Goal: Book appointment/travel/reservation

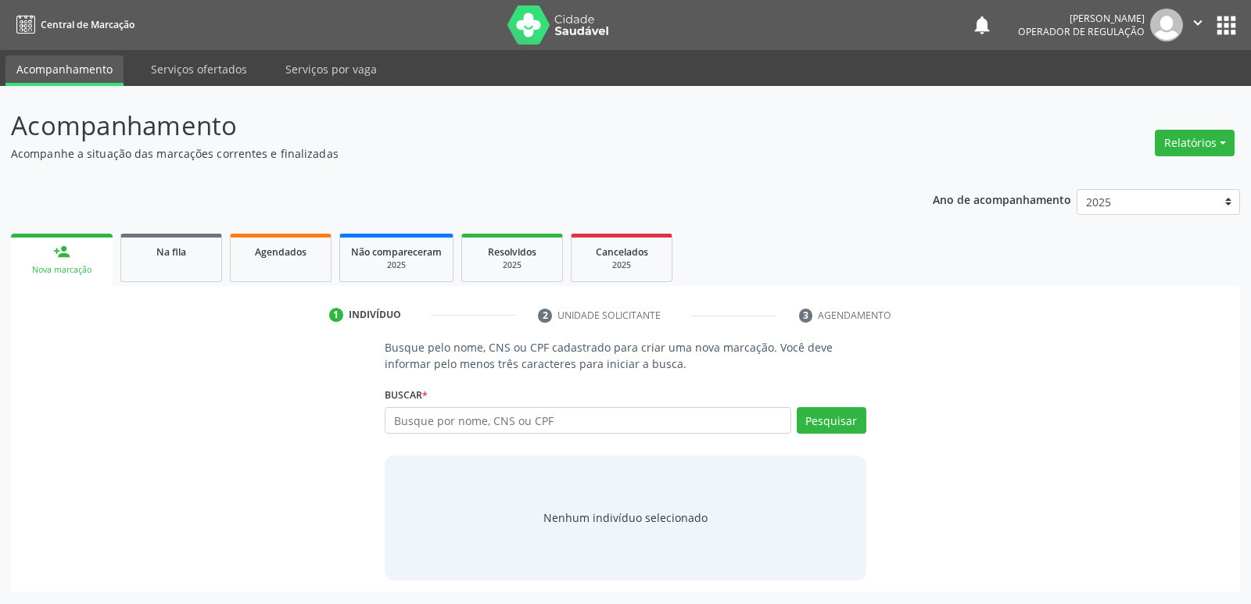
click at [555, 431] on input "text" at bounding box center [588, 420] width 406 height 27
type input "706702292149920"
click at [852, 421] on button "Pesquisar" at bounding box center [832, 420] width 70 height 27
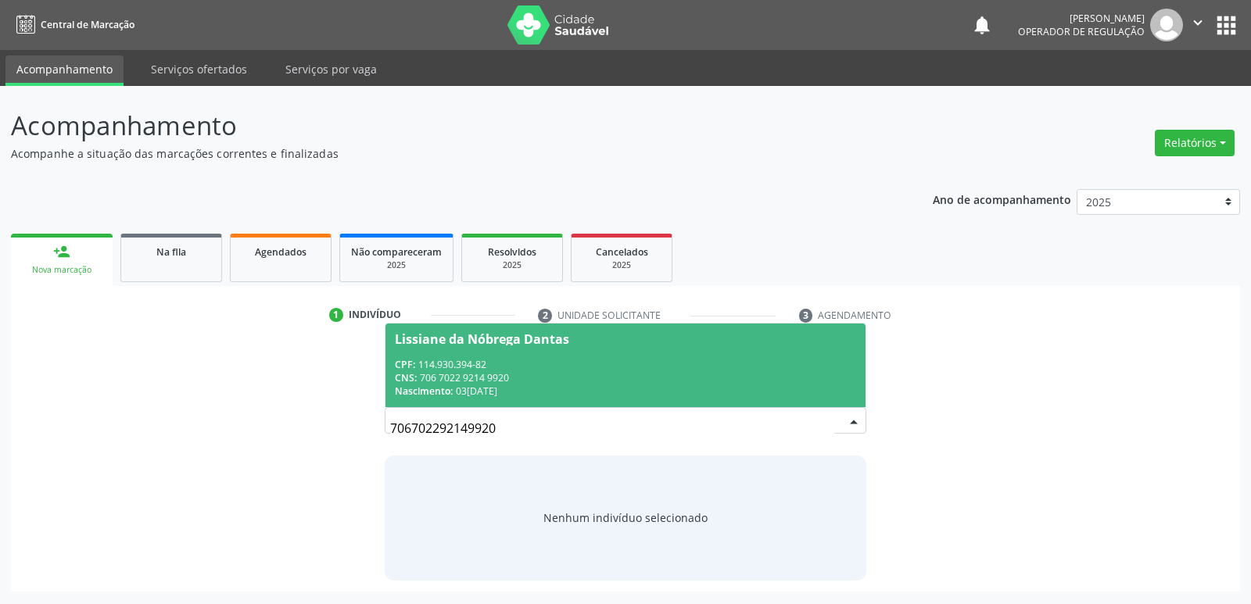
click at [676, 368] on div "CPF: 114.930.394-82" at bounding box center [625, 364] width 461 height 13
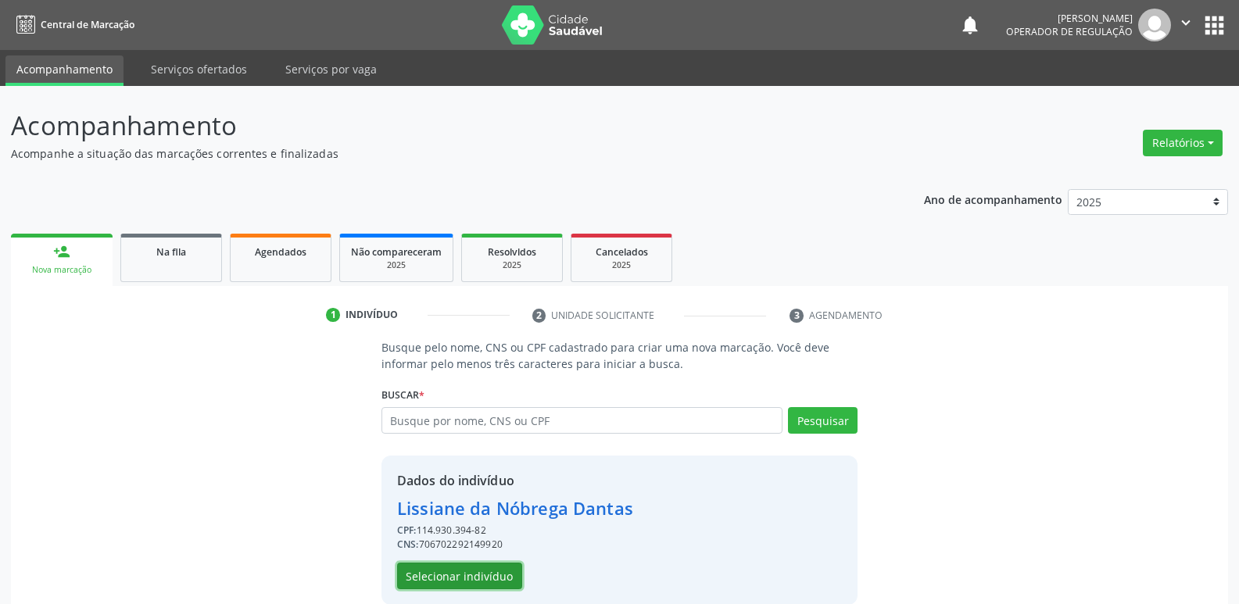
click at [453, 578] on button "Selecionar indivíduo" at bounding box center [459, 576] width 125 height 27
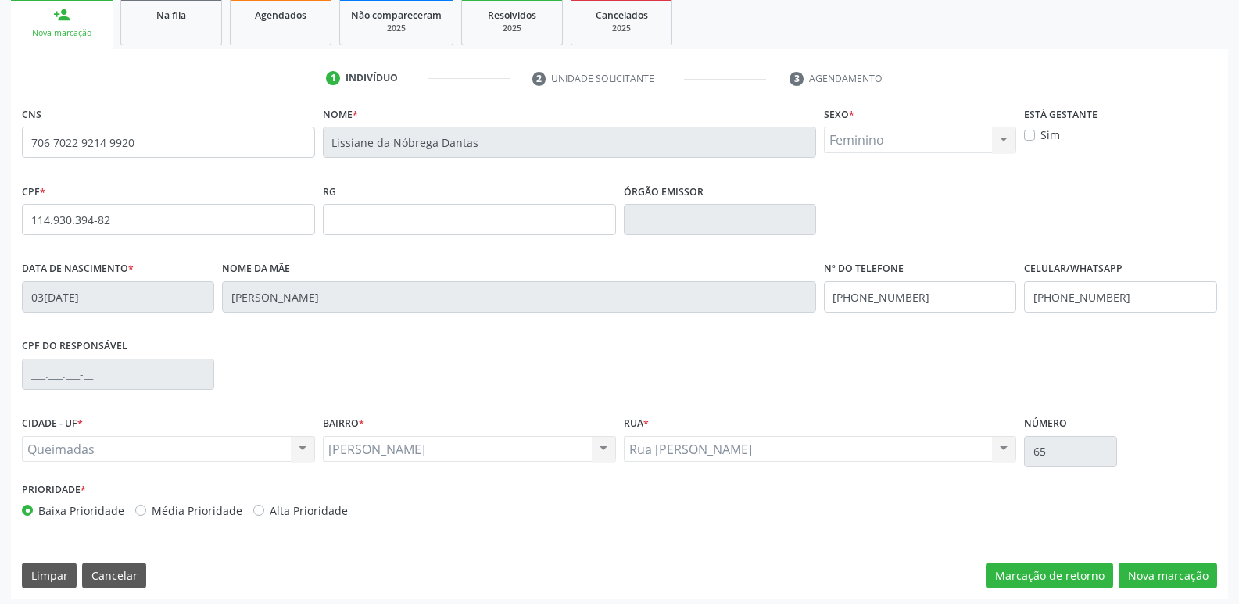
scroll to position [243, 0]
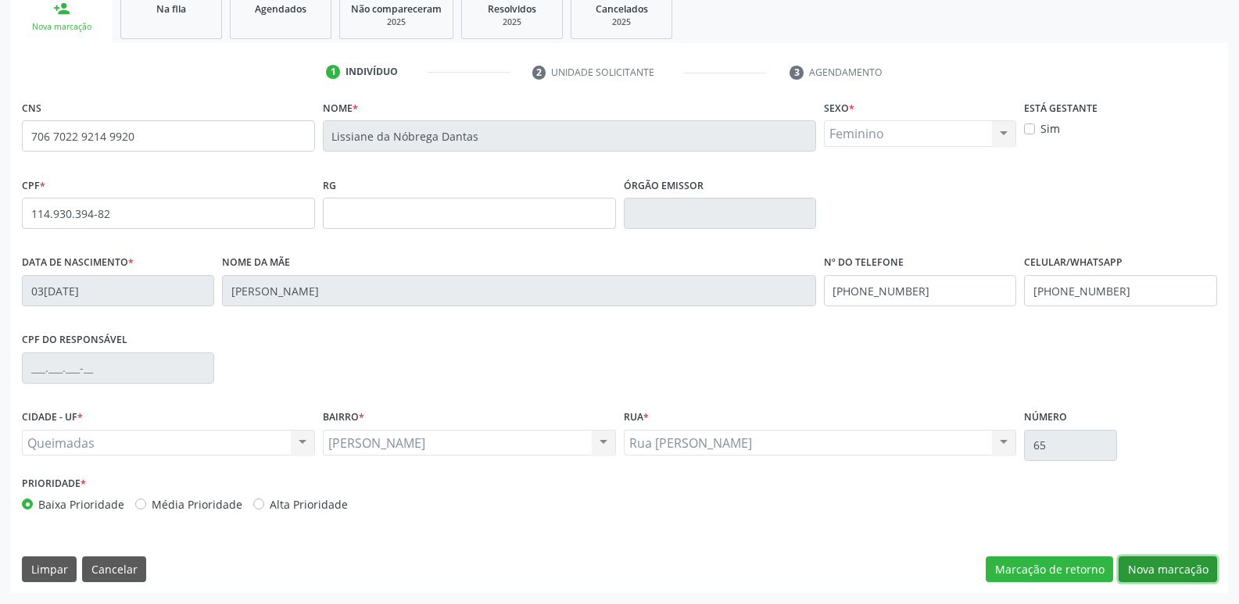
click at [1175, 561] on button "Nova marcação" at bounding box center [1168, 570] width 99 height 27
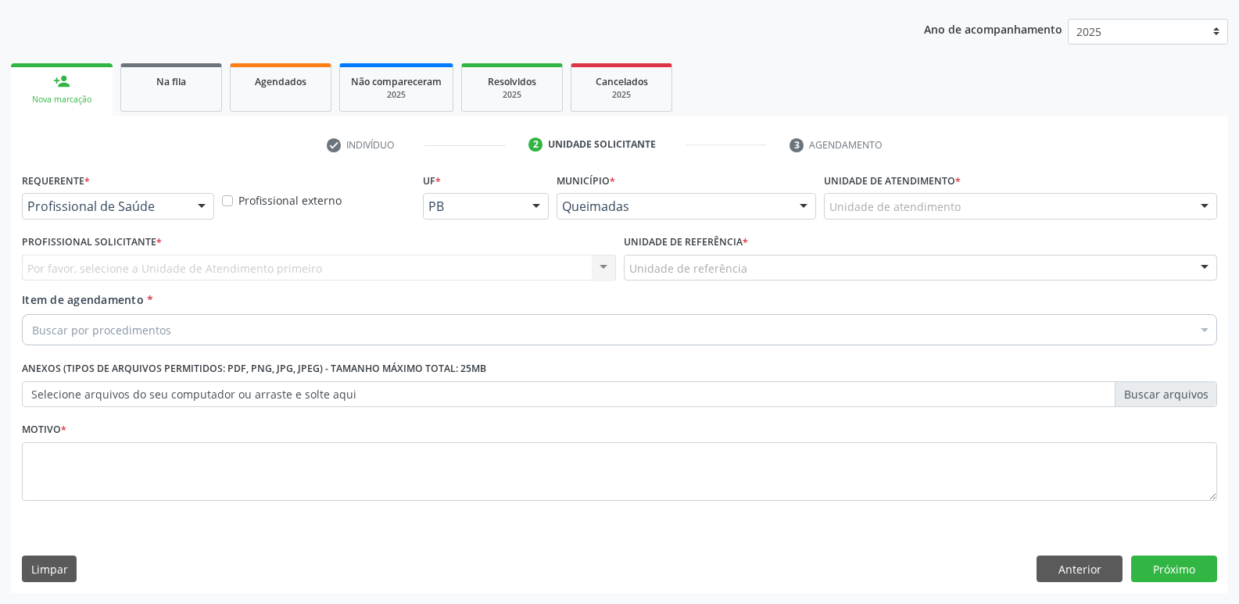
scroll to position [170, 0]
drag, startPoint x: 126, startPoint y: 206, endPoint x: 120, endPoint y: 220, distance: 15.1
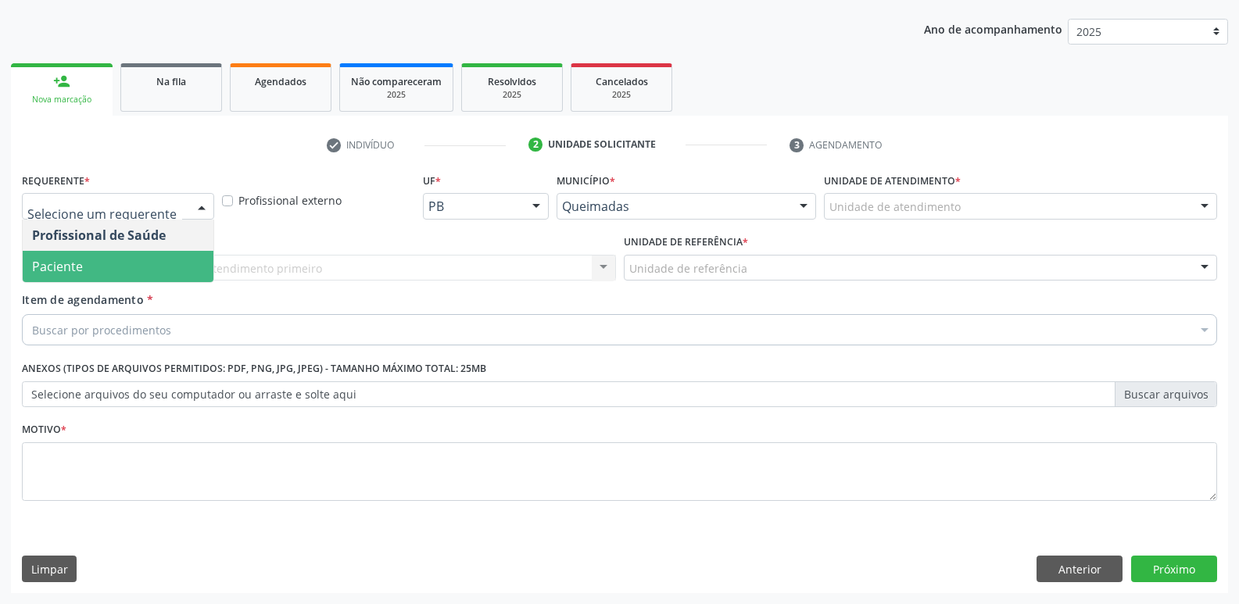
click at [111, 279] on span "Paciente" at bounding box center [118, 266] width 191 height 31
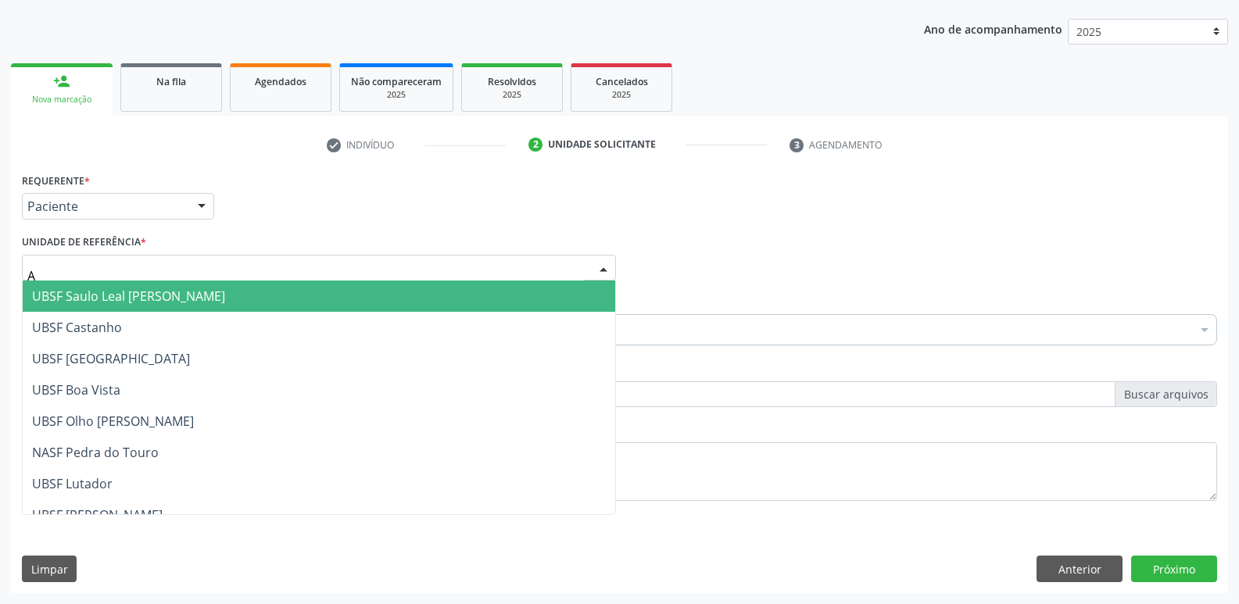
type input "AN"
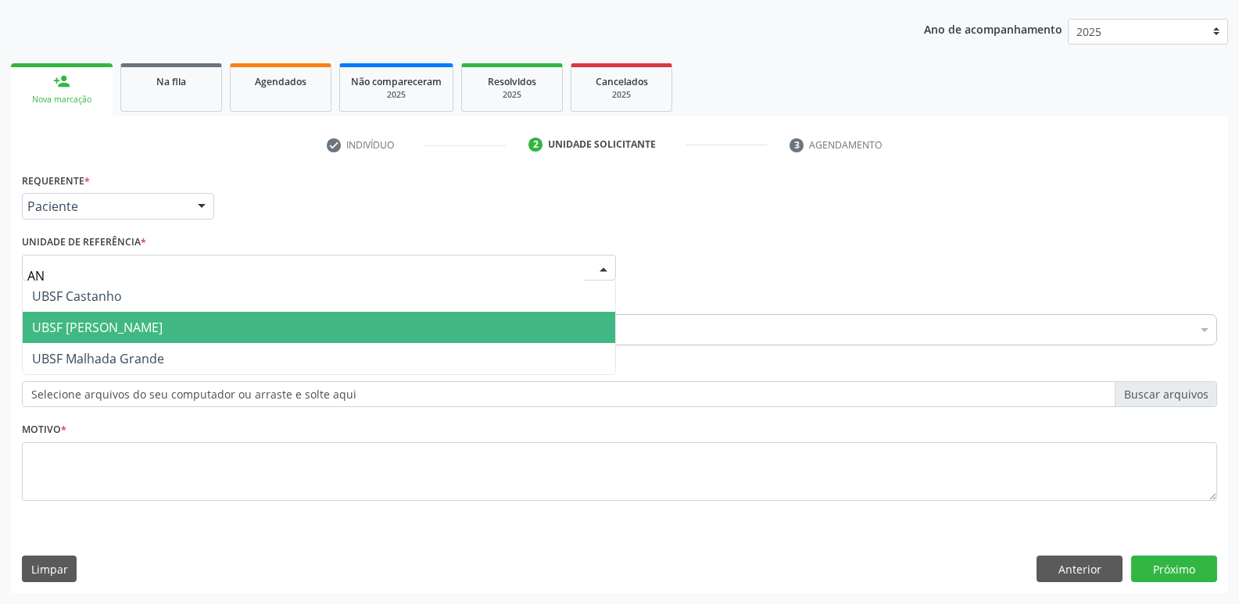
click at [91, 320] on span "UBSF [PERSON_NAME]" at bounding box center [97, 327] width 131 height 17
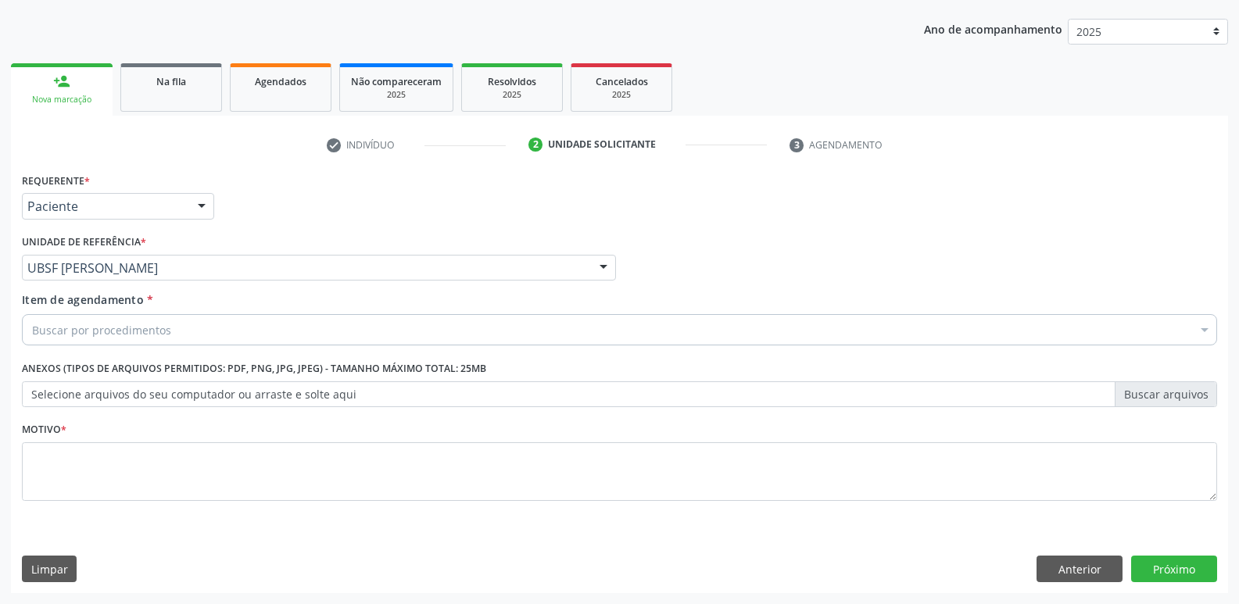
click at [96, 347] on div "Item de agendamento * Buscar por procedimentos Selecionar todos 0604320140 - Ab…" at bounding box center [619, 322] width 1203 height 60
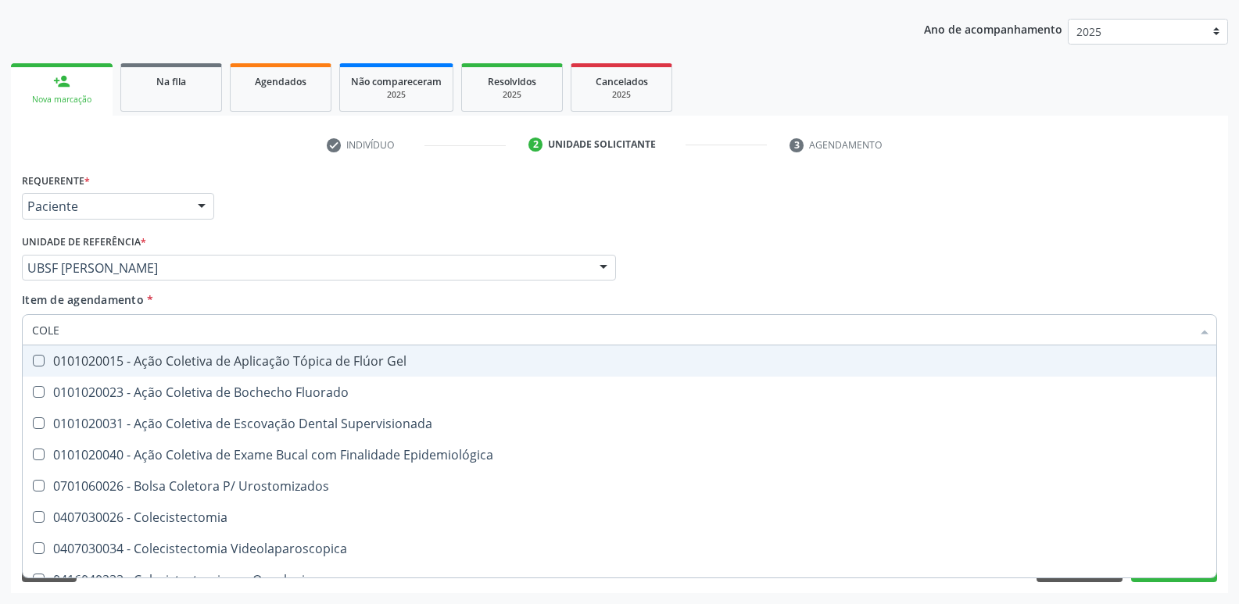
type input "COLES"
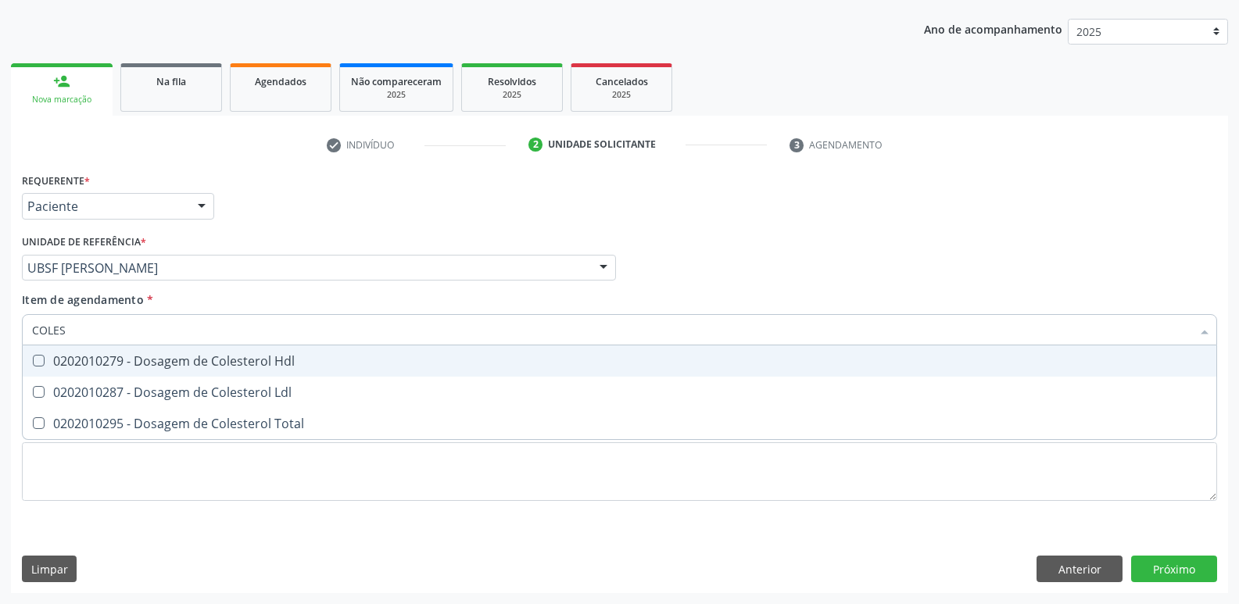
click at [148, 356] on div "0202010279 - Dosagem de Colesterol Hdl" at bounding box center [619, 361] width 1175 height 13
checkbox Hdl "true"
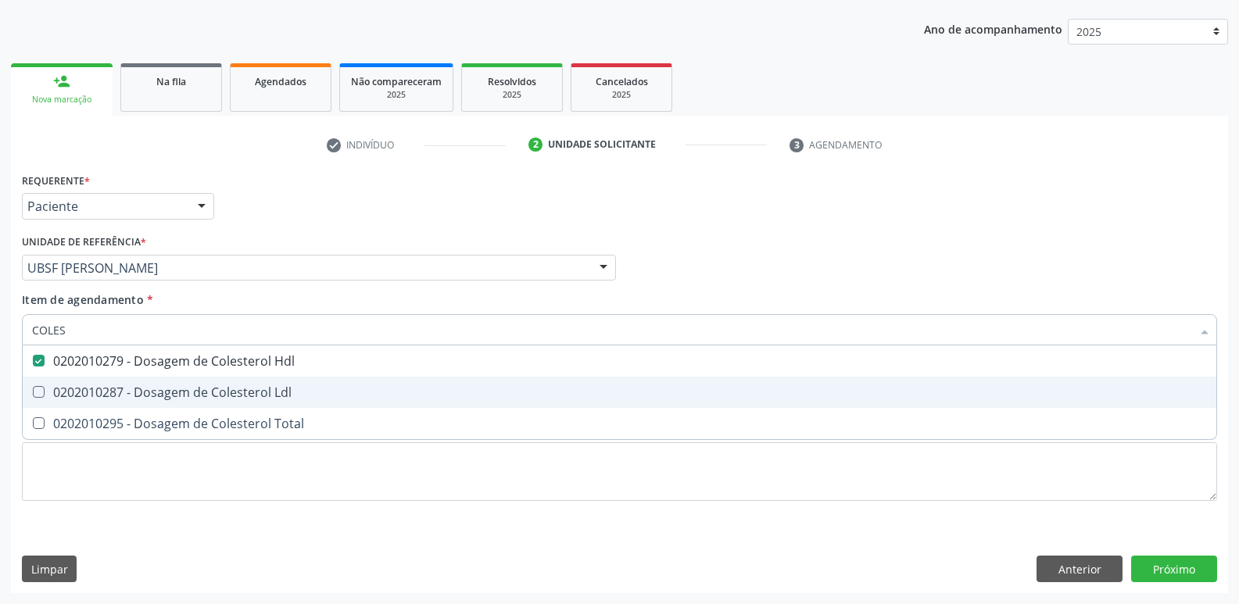
click at [141, 383] on span "0202010287 - Dosagem de Colesterol Ldl" at bounding box center [620, 392] width 1194 height 31
checkbox Ldl "true"
type input "COLE"
checkbox Hdl "false"
checkbox Ldl "false"
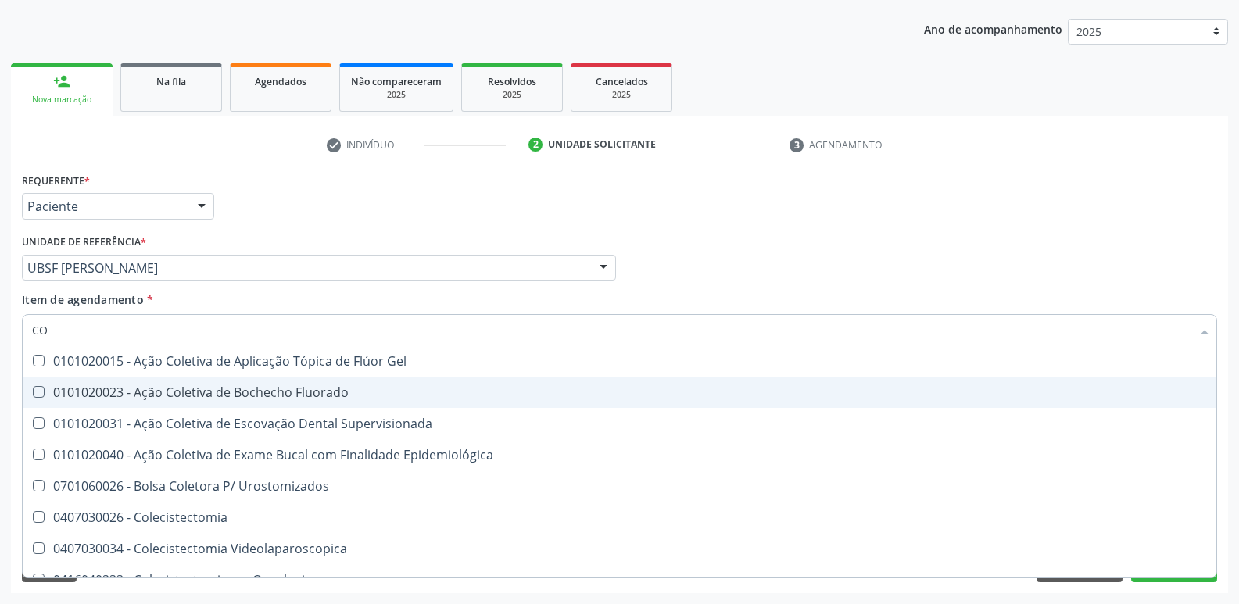
type input "C"
checkbox Hdl "false"
checkbox Ldl "false"
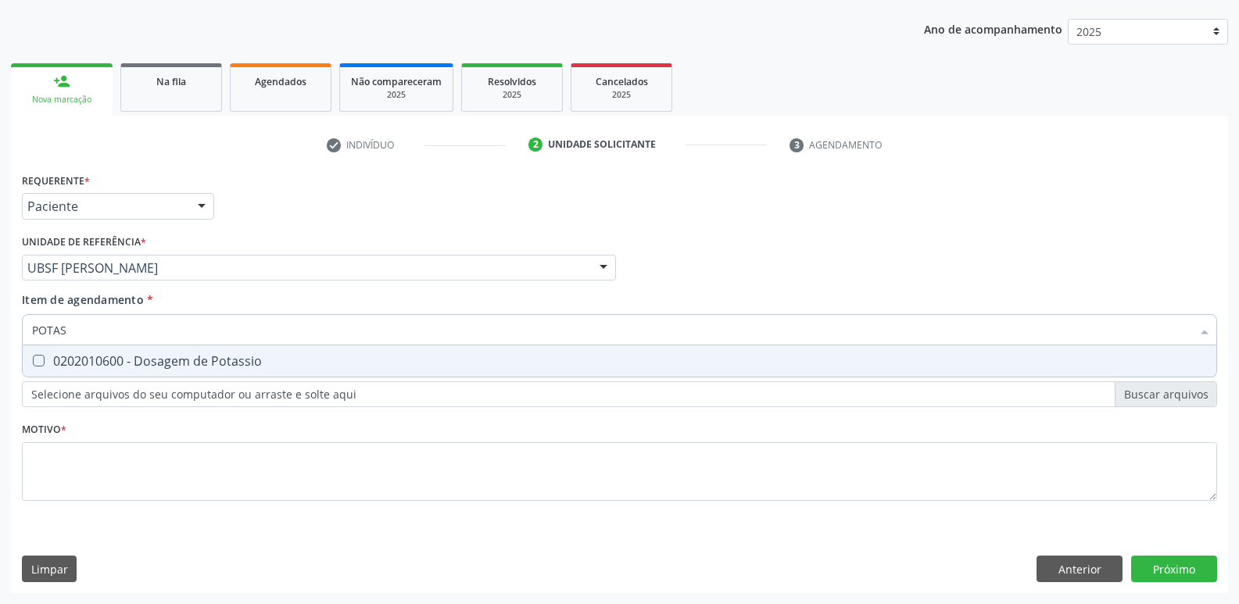
type input "POTASS"
click at [151, 355] on div "0202010600 - Dosagem de Potassio" at bounding box center [619, 361] width 1175 height 13
checkbox Potassio "true"
type input "POT"
checkbox Potassio "false"
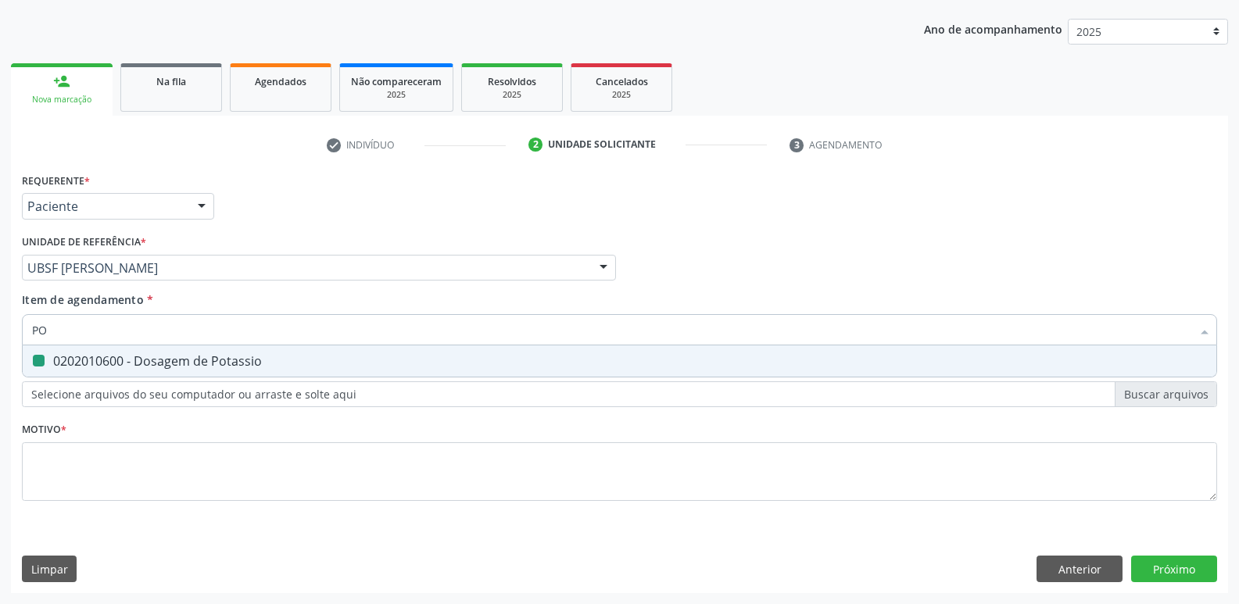
type input "P"
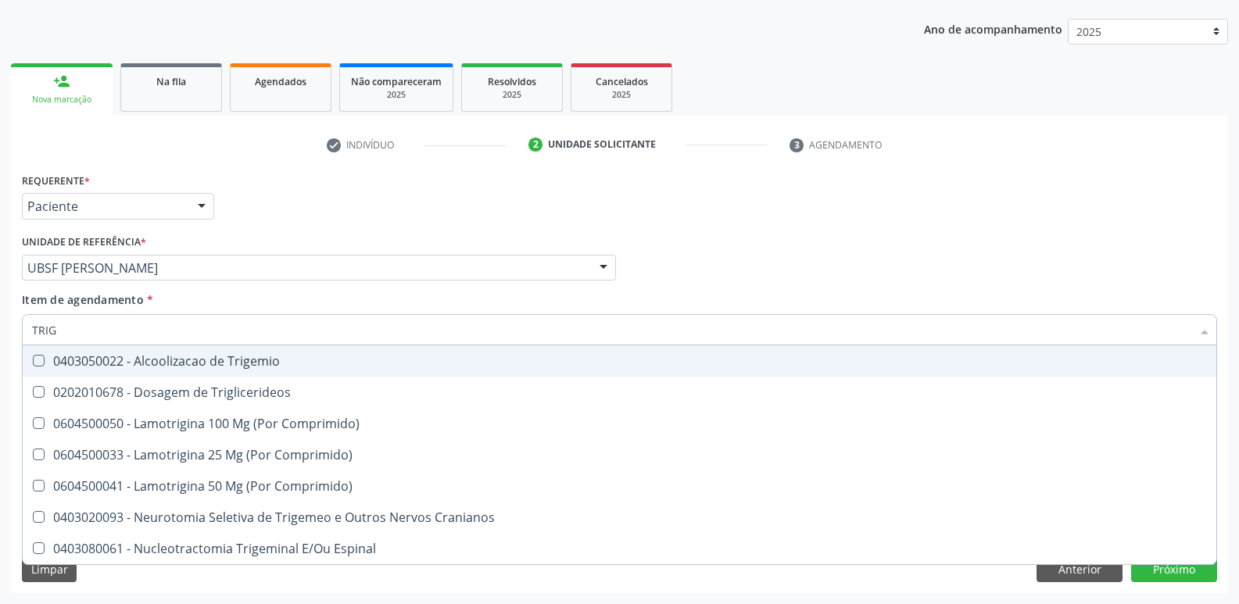
type input "TRIGL"
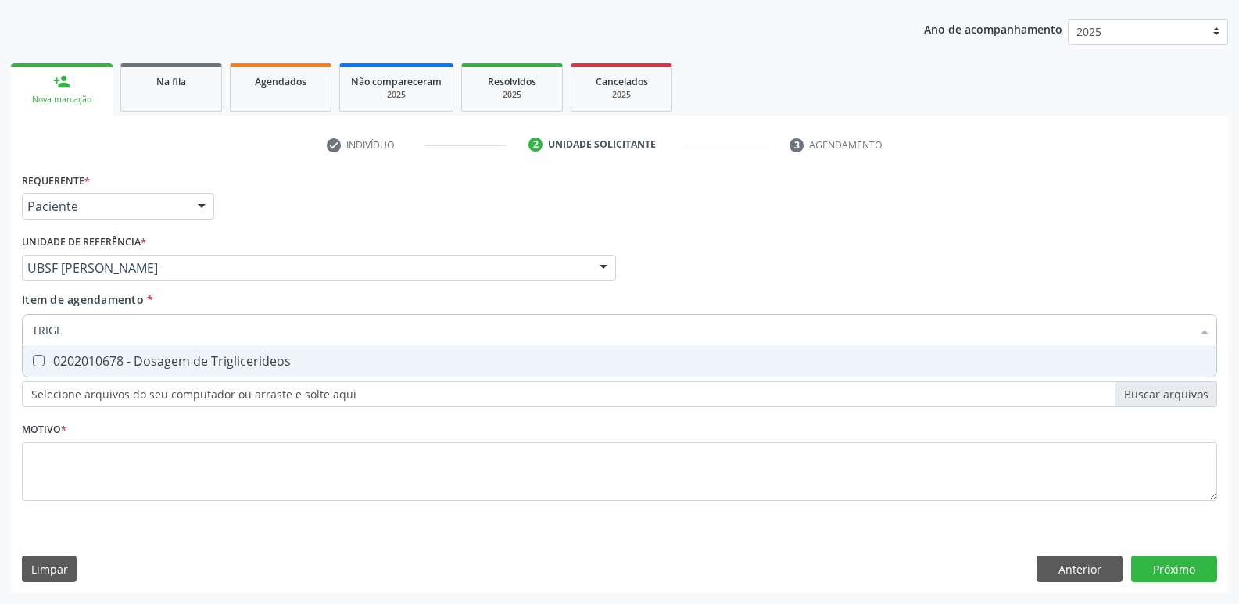
click at [151, 355] on div "0202010678 - Dosagem de Triglicerideos" at bounding box center [619, 361] width 1175 height 13
checkbox Triglicerideos "true"
type input "TRIG"
checkbox Triglicerideos "false"
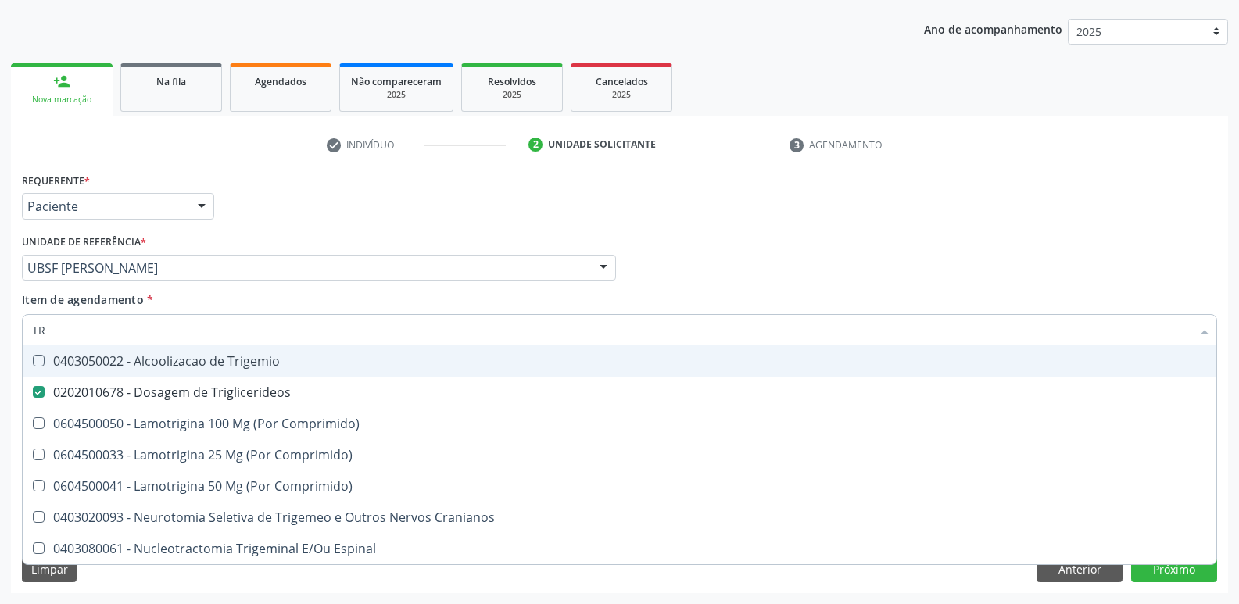
type input "T"
checkbox Triglicerideos "false"
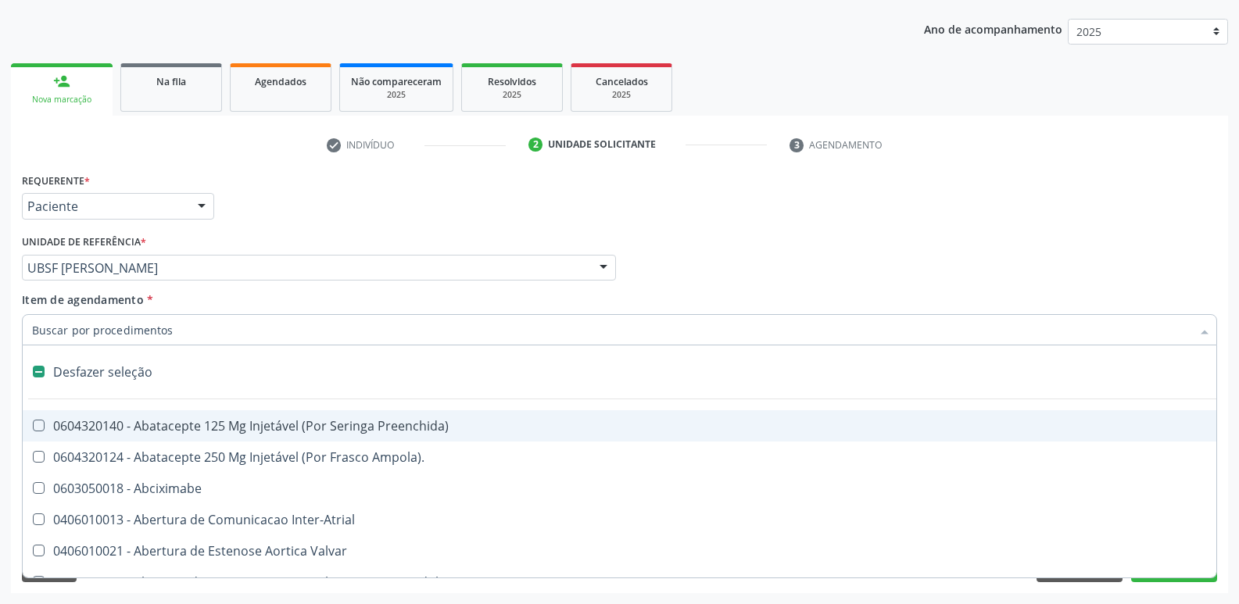
type input "G"
checkbox Comprimido\) "true"
checkbox Sanitária "true"
checkbox Capsula\) "true"
checkbox Osso "true"
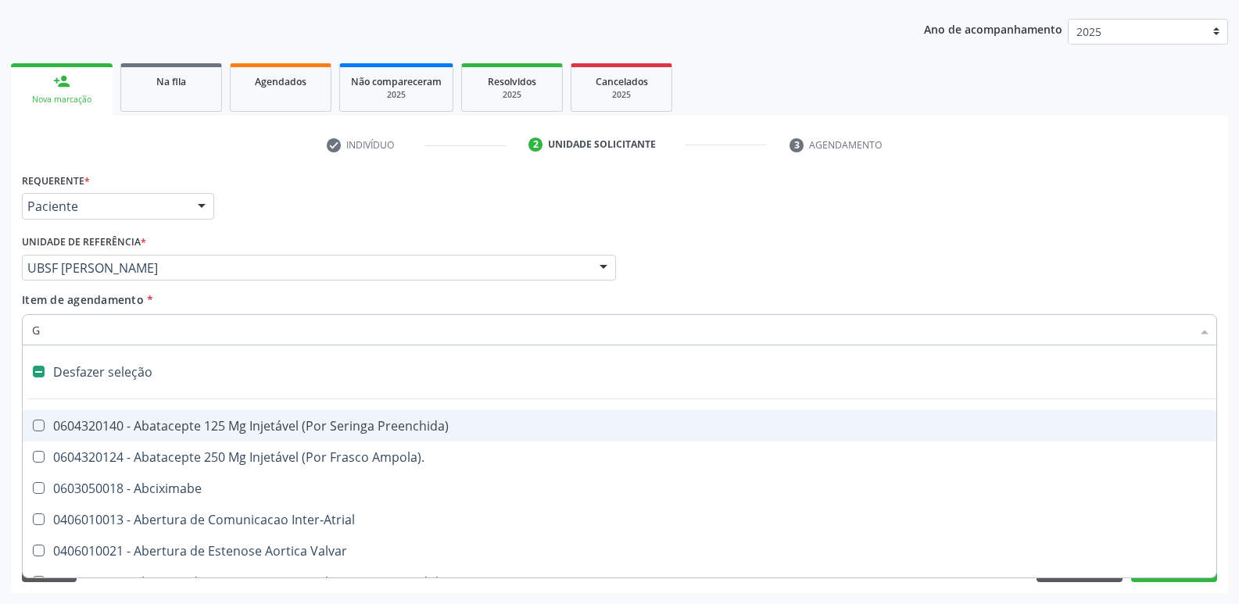
type input "GL"
checkbox Paciente\/Mês "true"
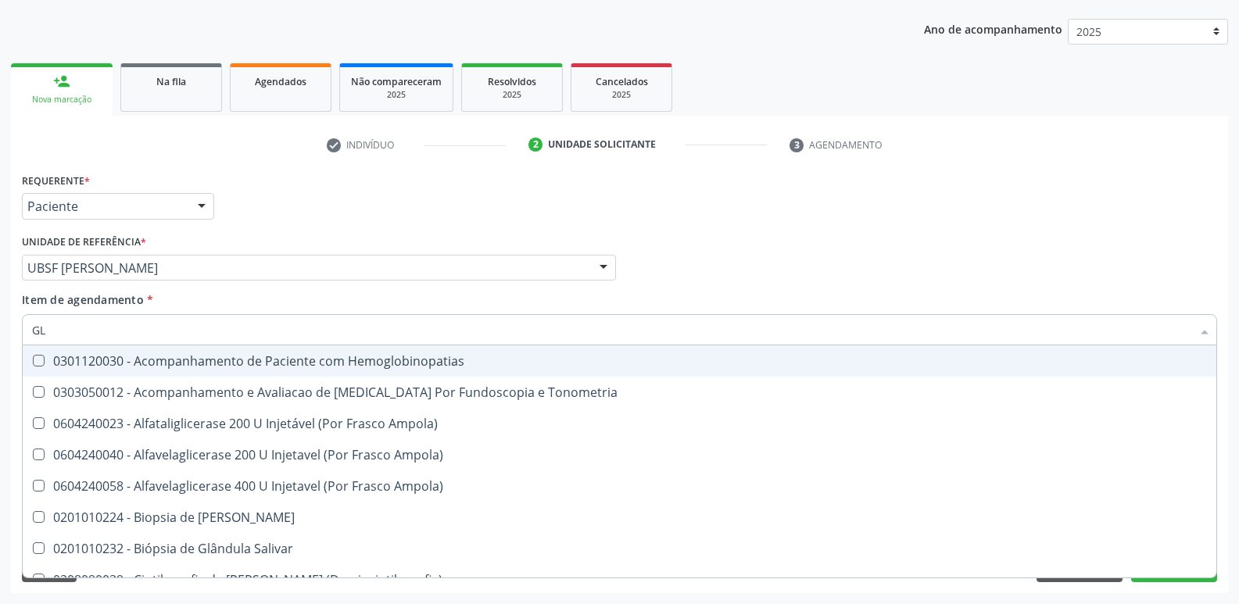
type input "GLI"
checkbox Dosagens\) "true"
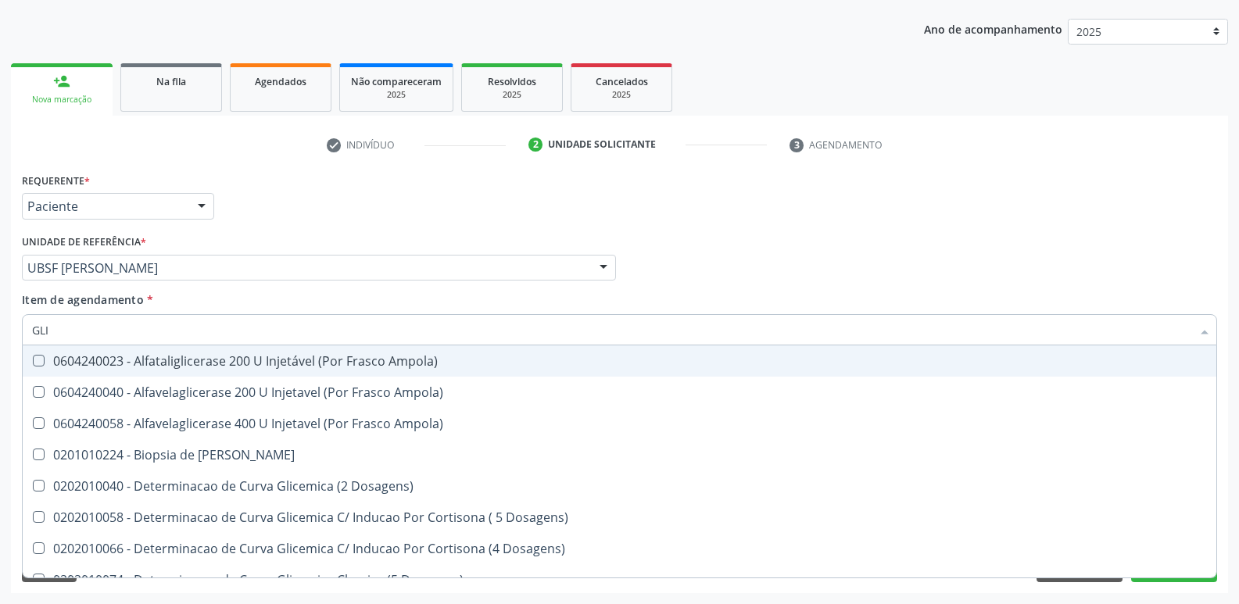
type input "GLIC"
checkbox Glicosilada "true"
checkbox Triglicerideos "false"
type input "GLICOS"
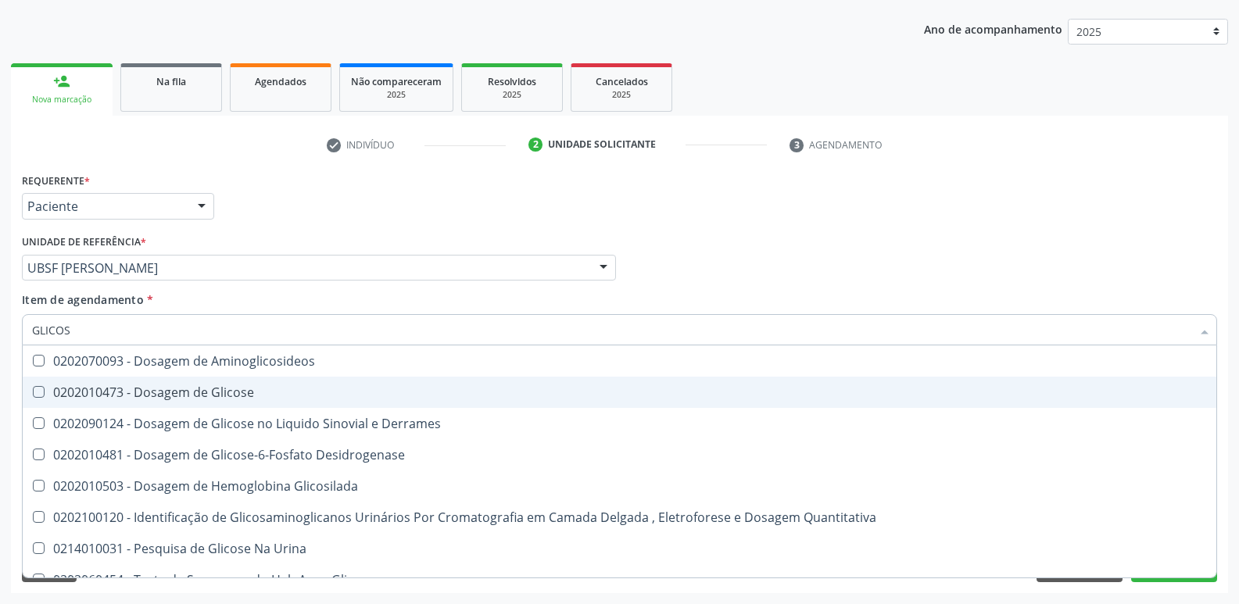
drag, startPoint x: 228, startPoint y: 386, endPoint x: 231, endPoint y: 430, distance: 43.9
click at [225, 390] on div "0202010473 - Dosagem de Glicose" at bounding box center [619, 392] width 1175 height 13
checkbox Glicose "true"
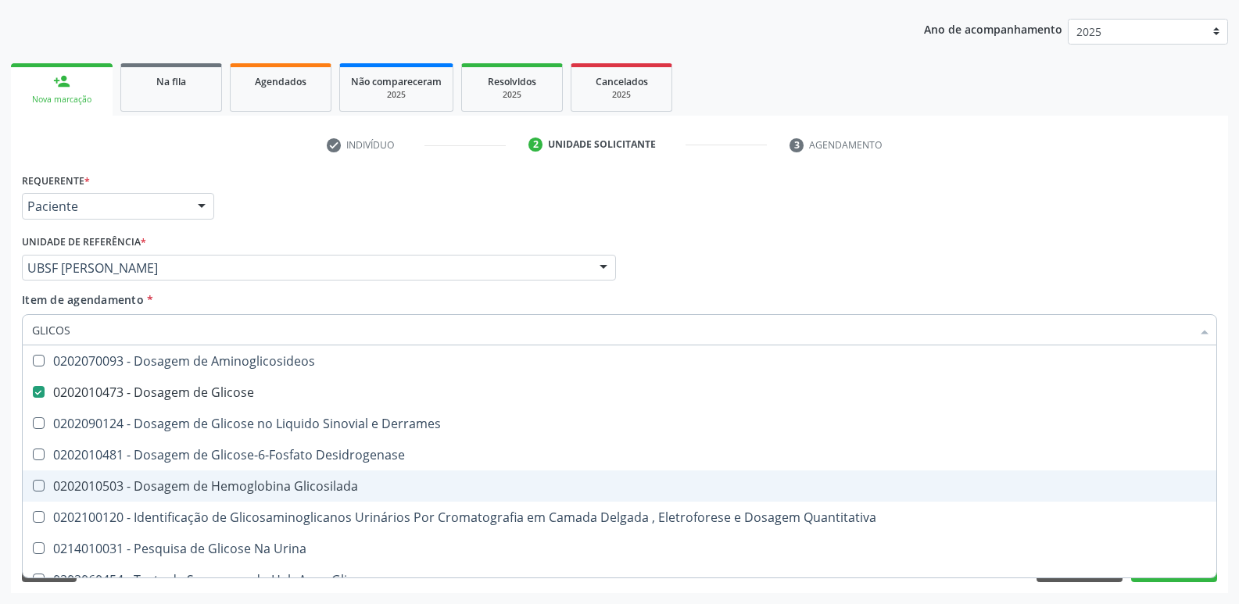
click at [232, 475] on span "0202010503 - Dosagem de Hemoglobina Glicosilada" at bounding box center [620, 486] width 1194 height 31
checkbox Glicosilada "true"
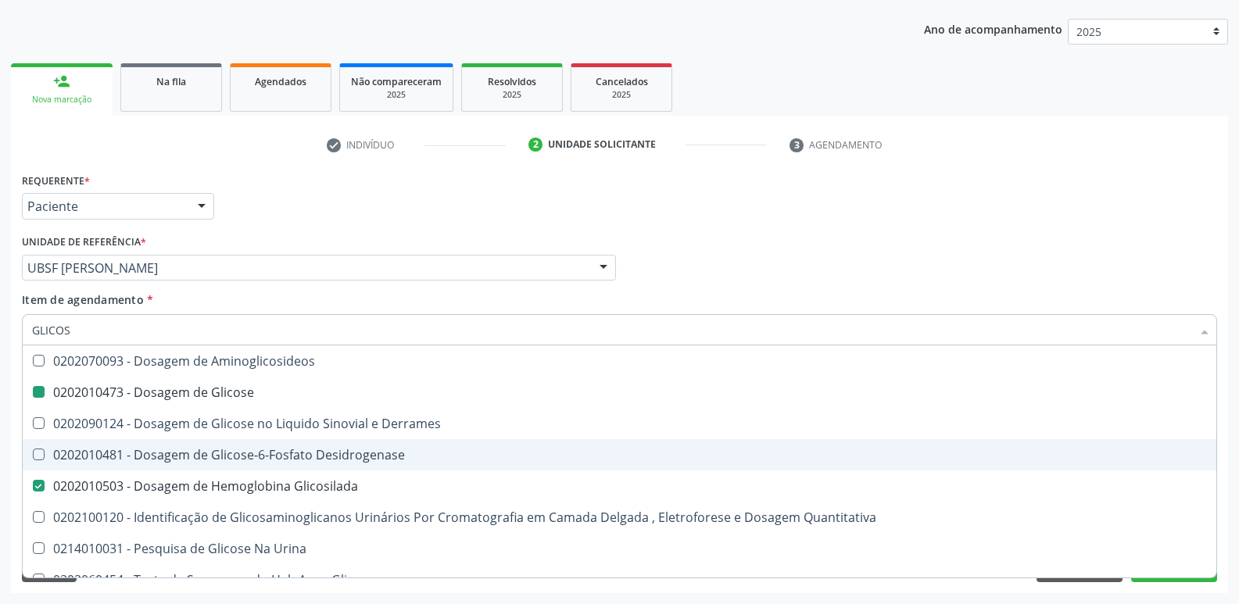
type input "GLICO"
checkbox Glicose "false"
checkbox Derrames "true"
checkbox Glicosilada "false"
checkbox Quantitativa "true"
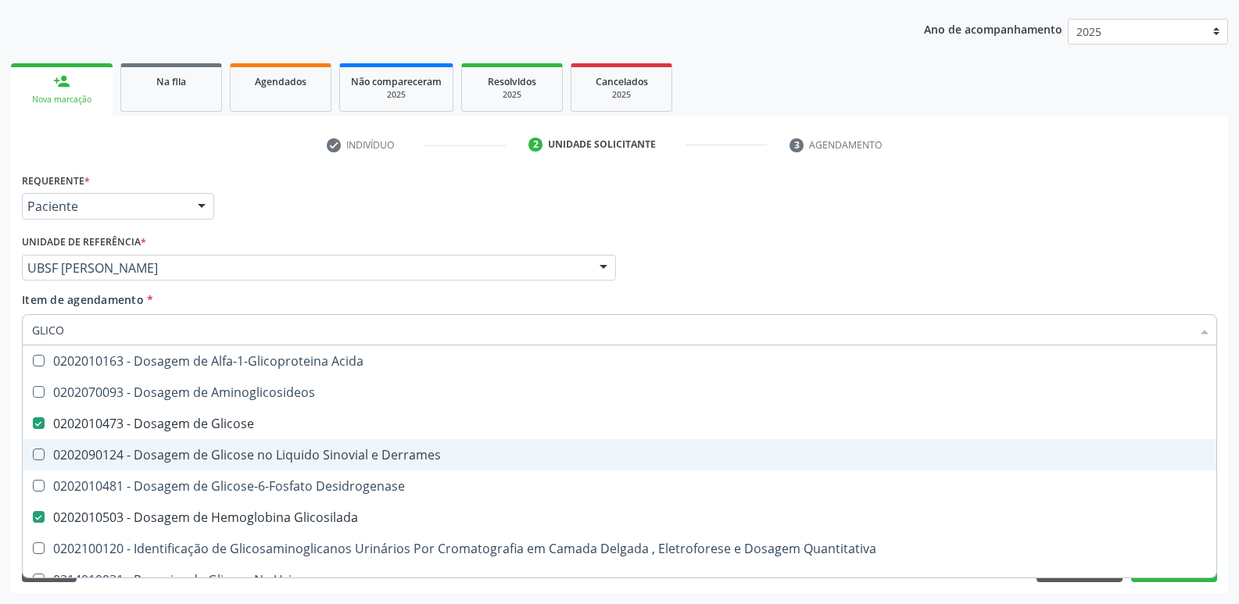
type input "GLIC"
checkbox Glicose "false"
checkbox Glicosilada "false"
type input "G"
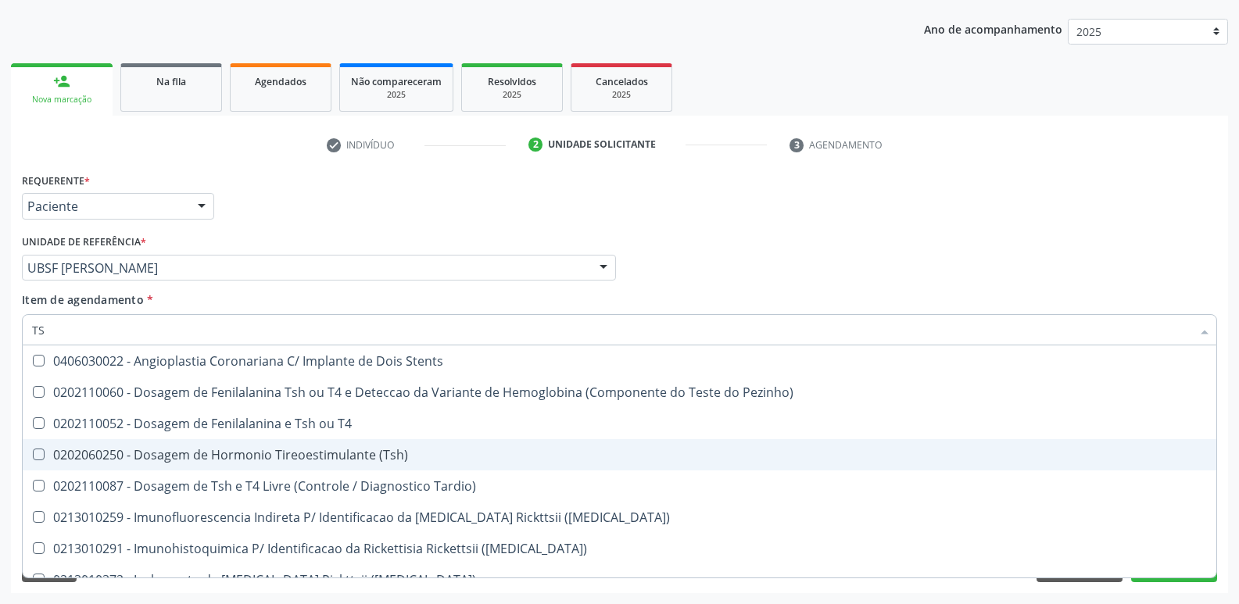
type input "TSH"
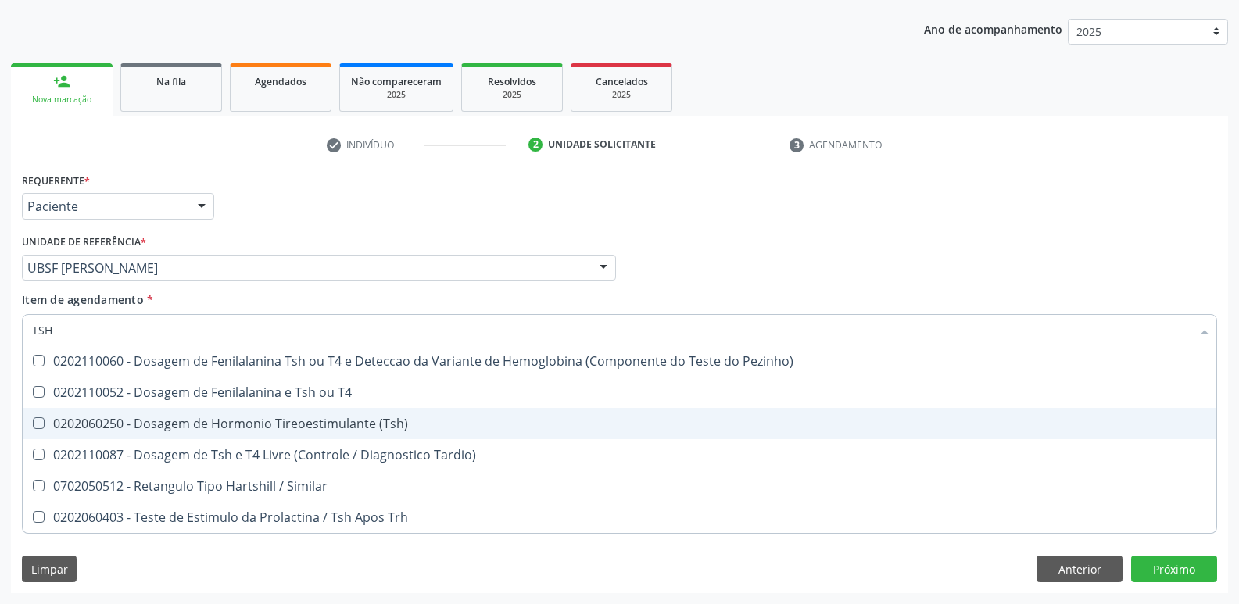
click at [267, 418] on div "0202060250 - Dosagem de Hormonio Tireoestimulante (Tsh)" at bounding box center [619, 424] width 1175 height 13
checkbox \(Tsh\) "true"
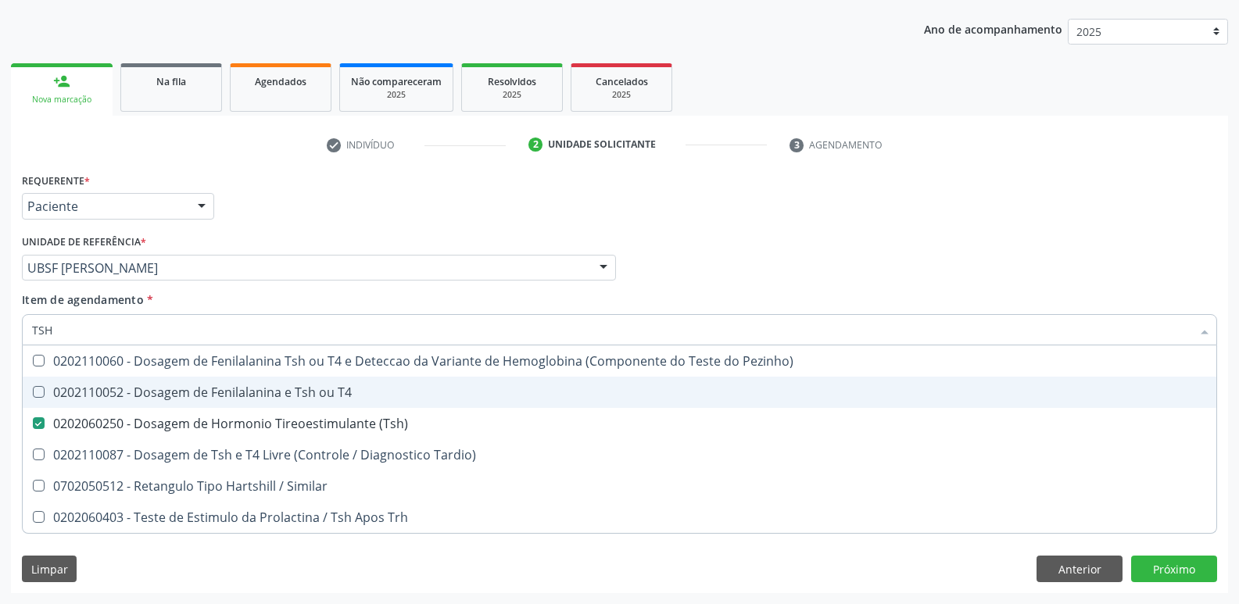
type input "TS"
checkbox \(Tsh\) "false"
checkbox Tardio\) "true"
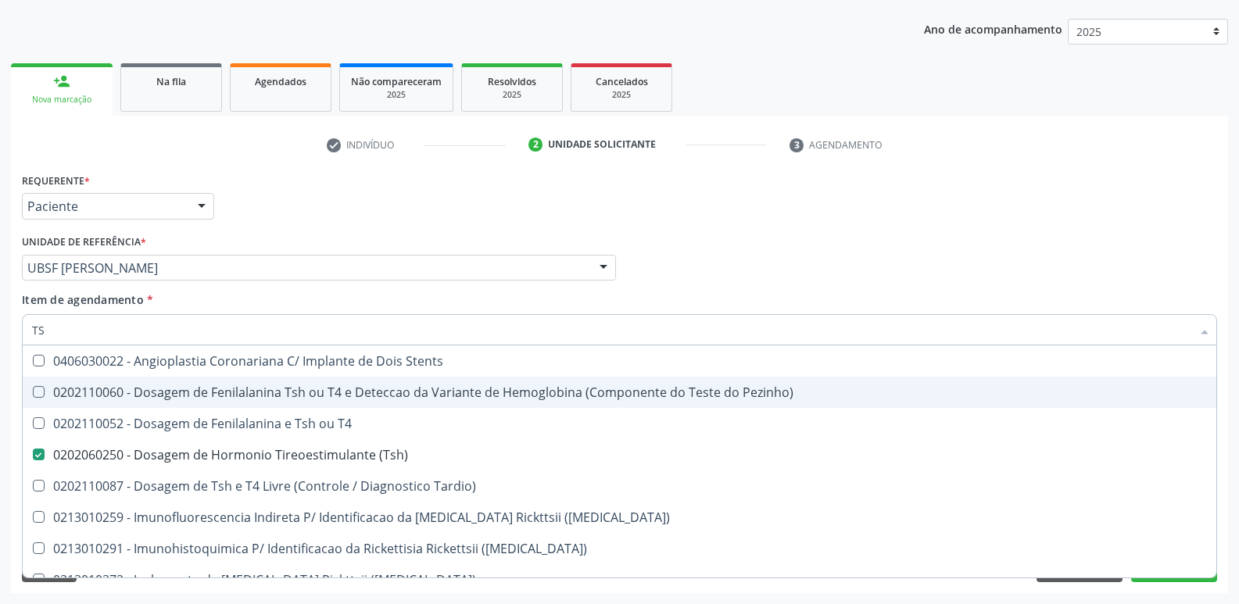
type input "T"
checkbox \(Tsh\) "false"
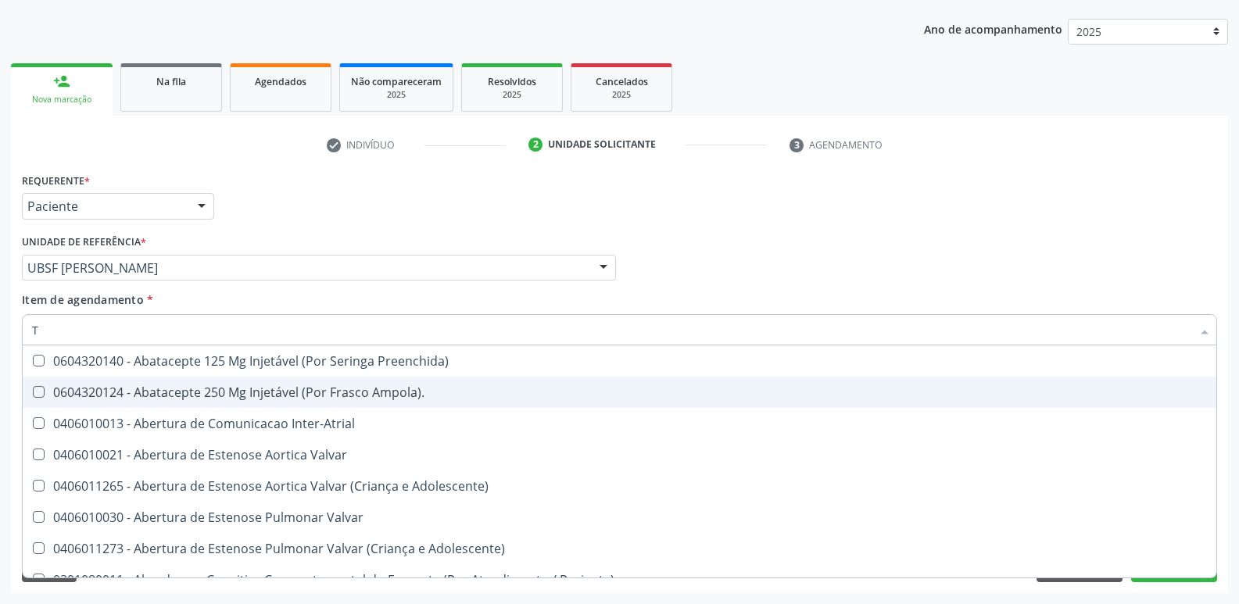
type input "T4"
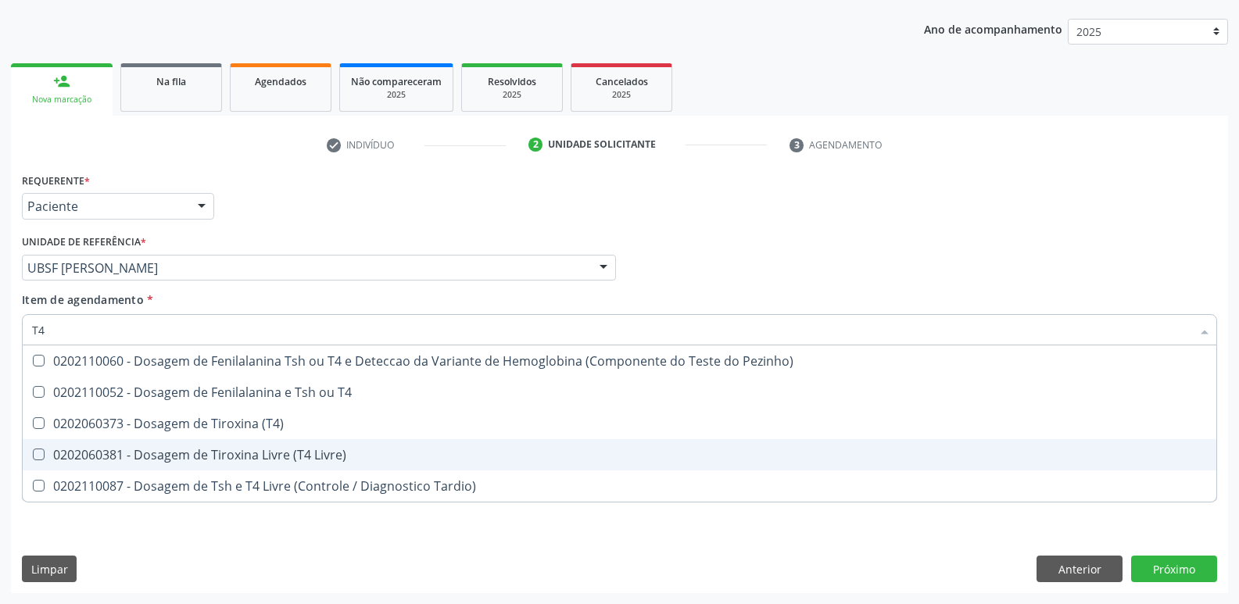
click at [297, 456] on div "0202060381 - Dosagem de Tiroxina Livre (T4 Livre)" at bounding box center [619, 455] width 1175 height 13
checkbox Livre\) "true"
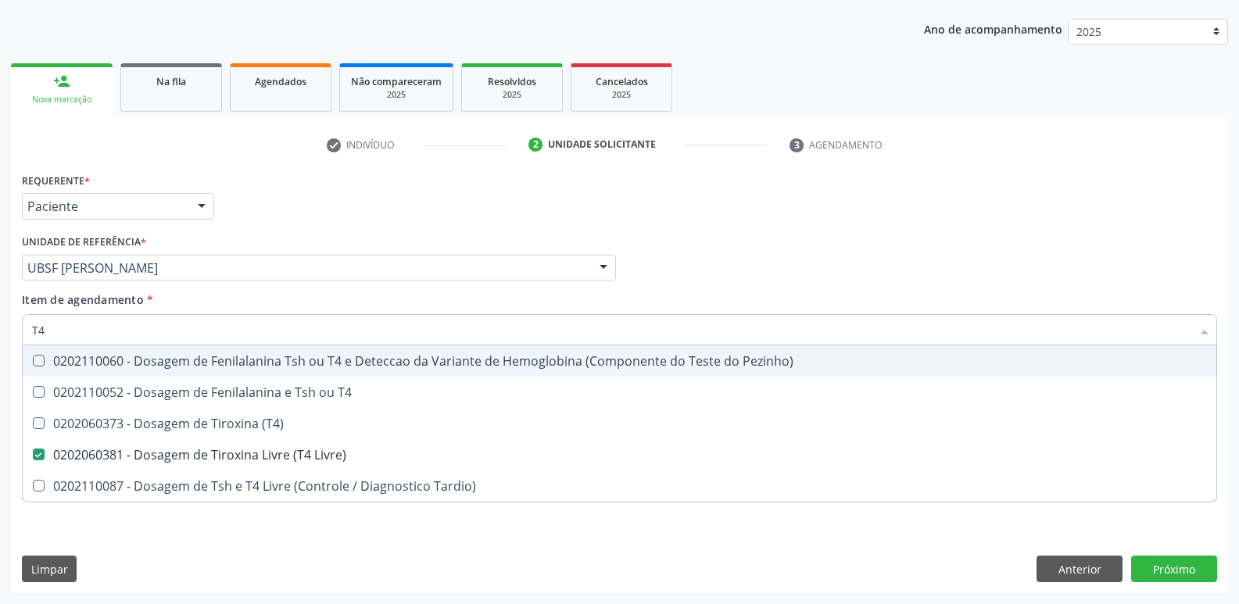
type input "T"
checkbox Livre\) "false"
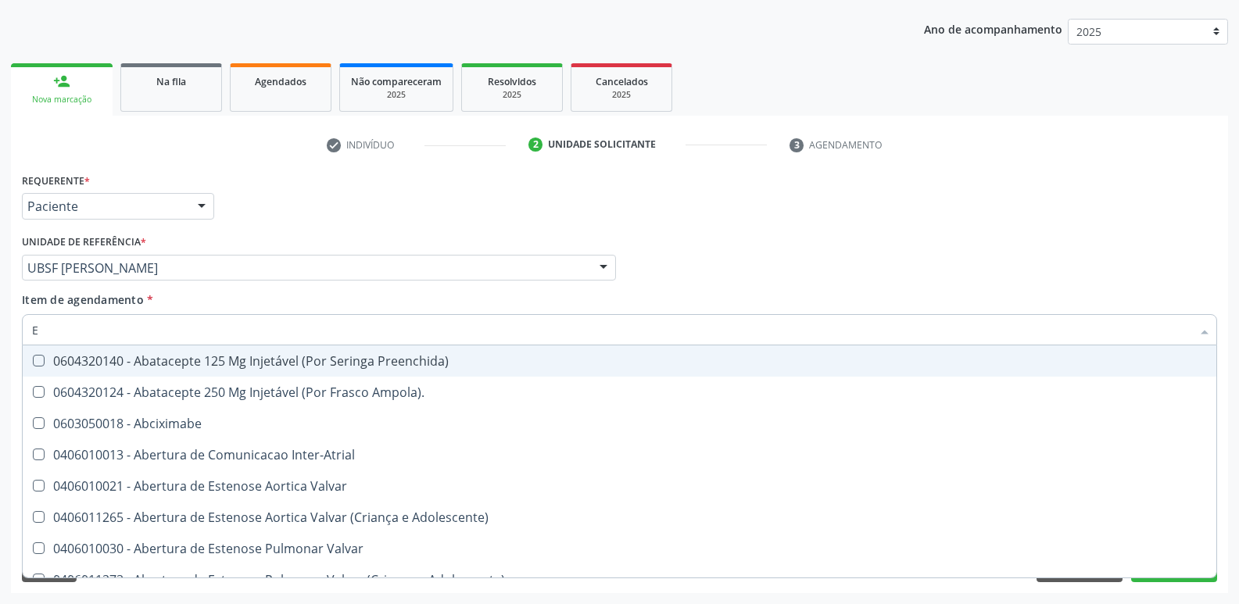
type input "EM"
checkbox Uroginecológicas "true"
checkbox Neurocirurgia "true"
checkbox Lineares "true"
checkbox Marcapasso "true"
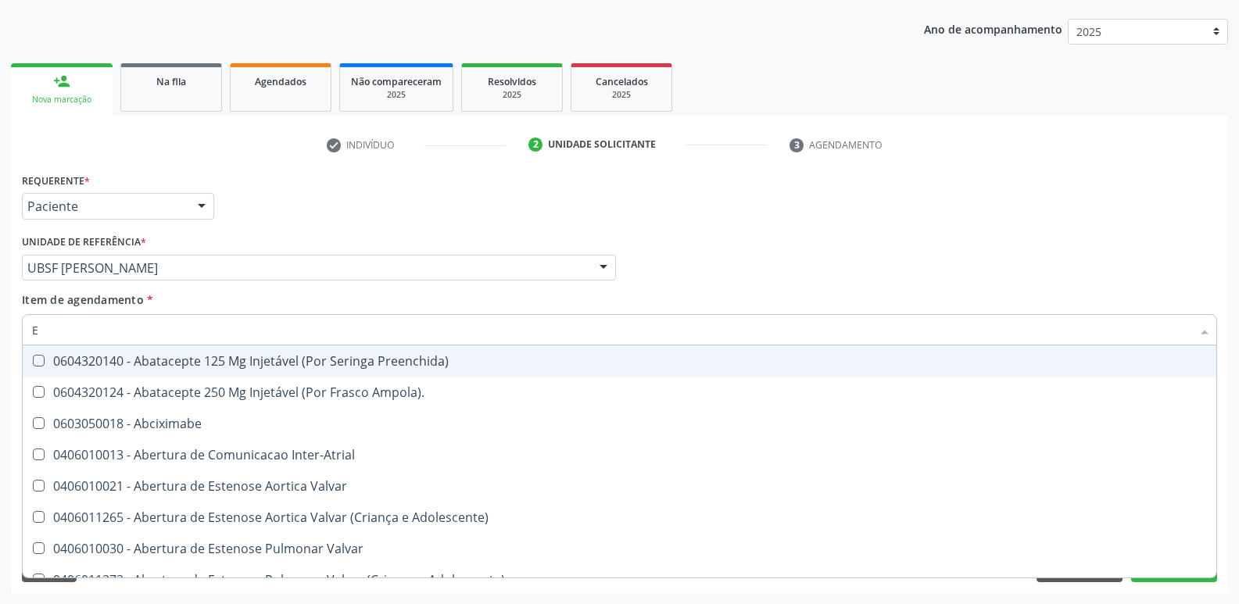
checkbox Metabolissmo "true"
checkbox Pulmonar "true"
checkbox Anal "true"
checkbox Externo "true"
type input "EMO"
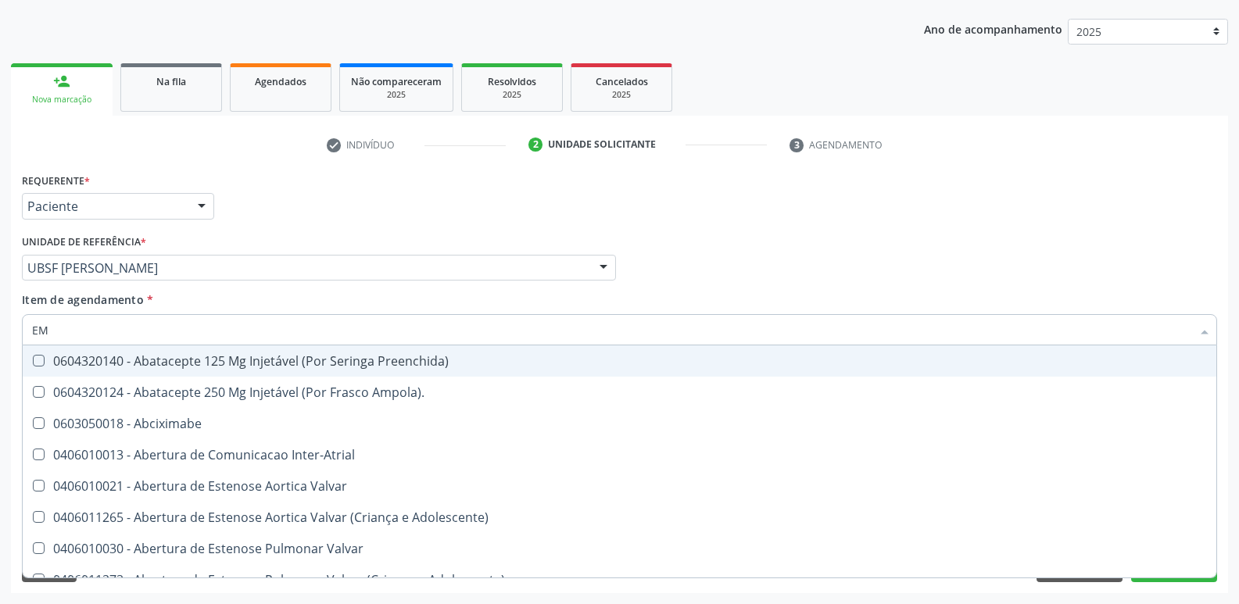
checkbox Trabalho "true"
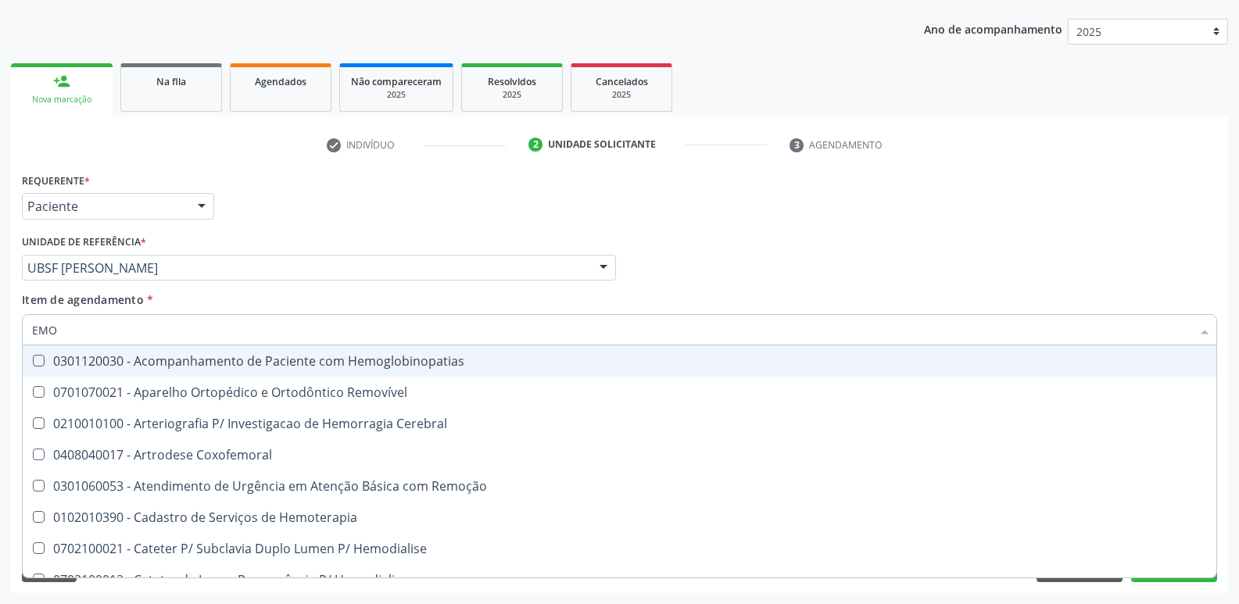
type input "EMOG"
checkbox Modular "true"
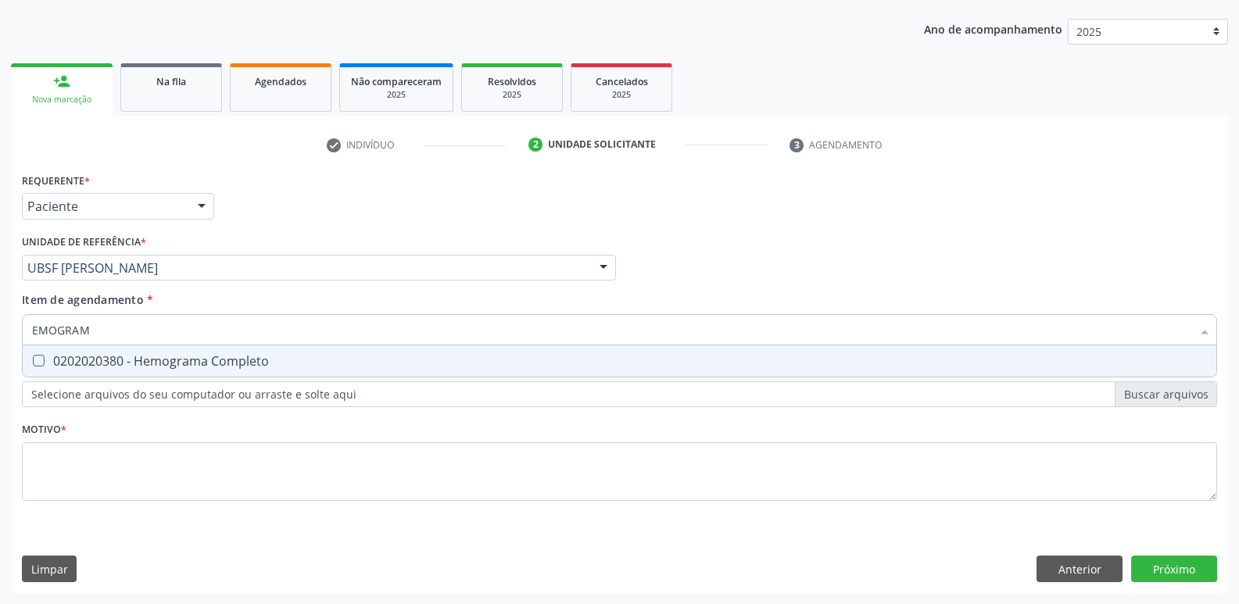
type input "EMOGRAMA"
drag, startPoint x: 147, startPoint y: 364, endPoint x: 105, endPoint y: 490, distance: 132.1
click at [147, 365] on div "0202020380 - Hemograma Completo" at bounding box center [619, 361] width 1175 height 13
checkbox Completo "true"
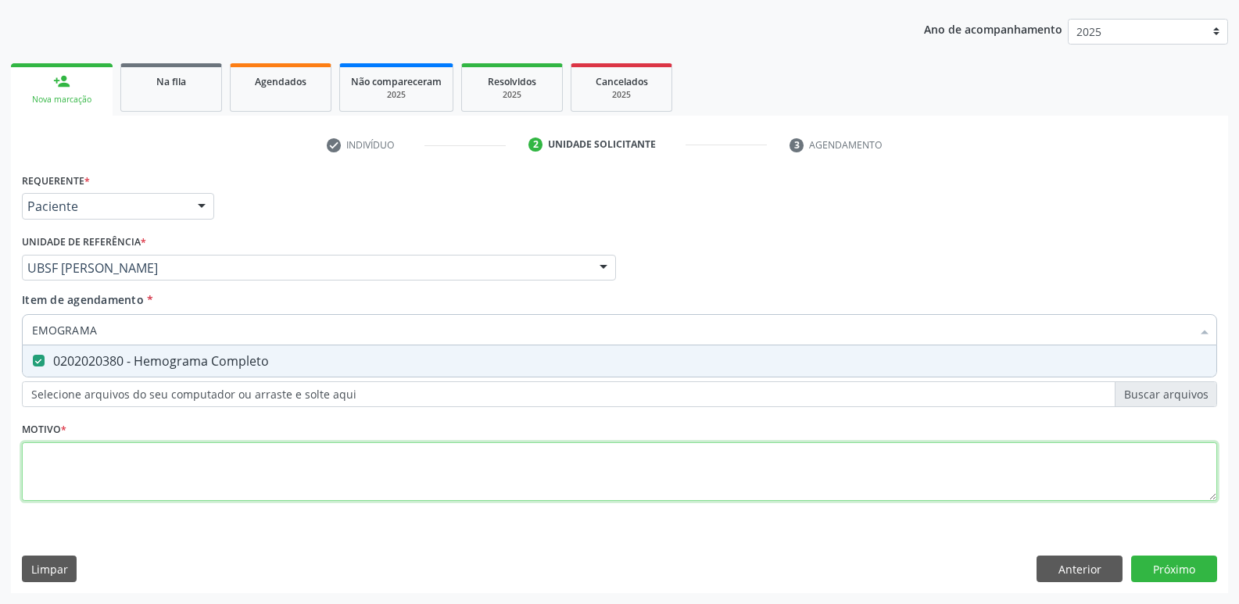
click at [118, 450] on div "Requerente * Paciente Profissional de Saúde Paciente Nenhum resultado encontrad…" at bounding box center [620, 346] width 1196 height 354
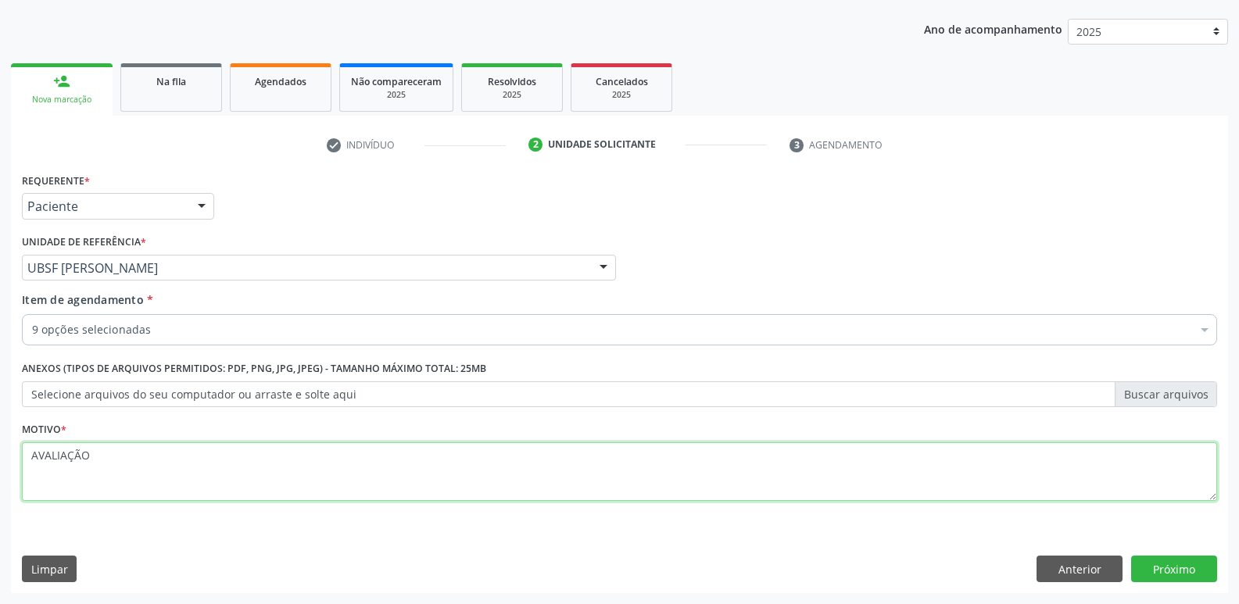
drag, startPoint x: 118, startPoint y: 450, endPoint x: 0, endPoint y: 439, distance: 118.6
click at [0, 439] on div "Acompanhamento Acompanhe a situação das marcações correntes e finalizadas Relat…" at bounding box center [619, 260] width 1239 height 689
type textarea "AVALIAÇÃO"
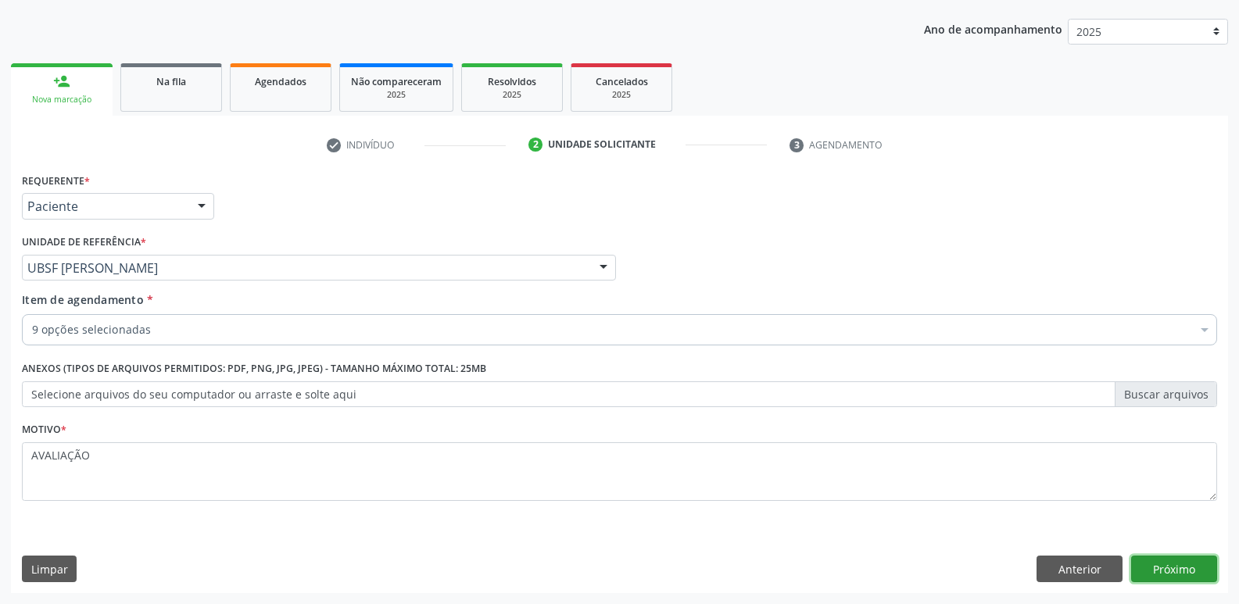
click at [1170, 569] on button "Próximo" at bounding box center [1175, 569] width 86 height 27
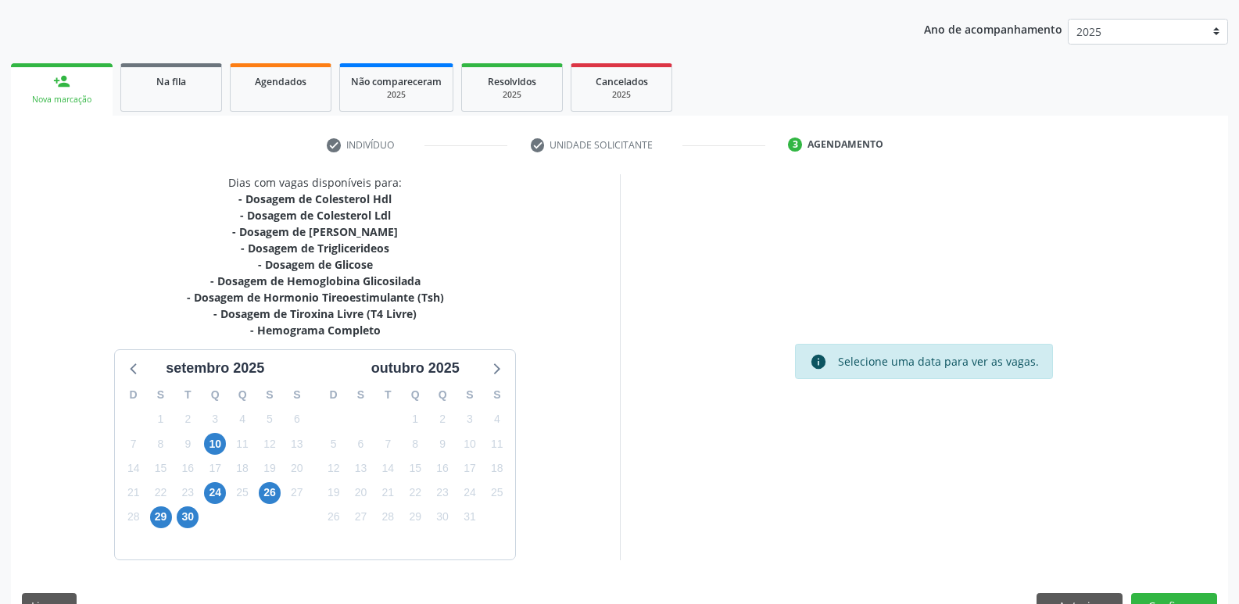
click at [282, 492] on div "26" at bounding box center [269, 493] width 27 height 24
drag, startPoint x: 274, startPoint y: 493, endPoint x: 421, endPoint y: 485, distance: 148.0
click at [274, 493] on span "26" at bounding box center [270, 493] width 22 height 22
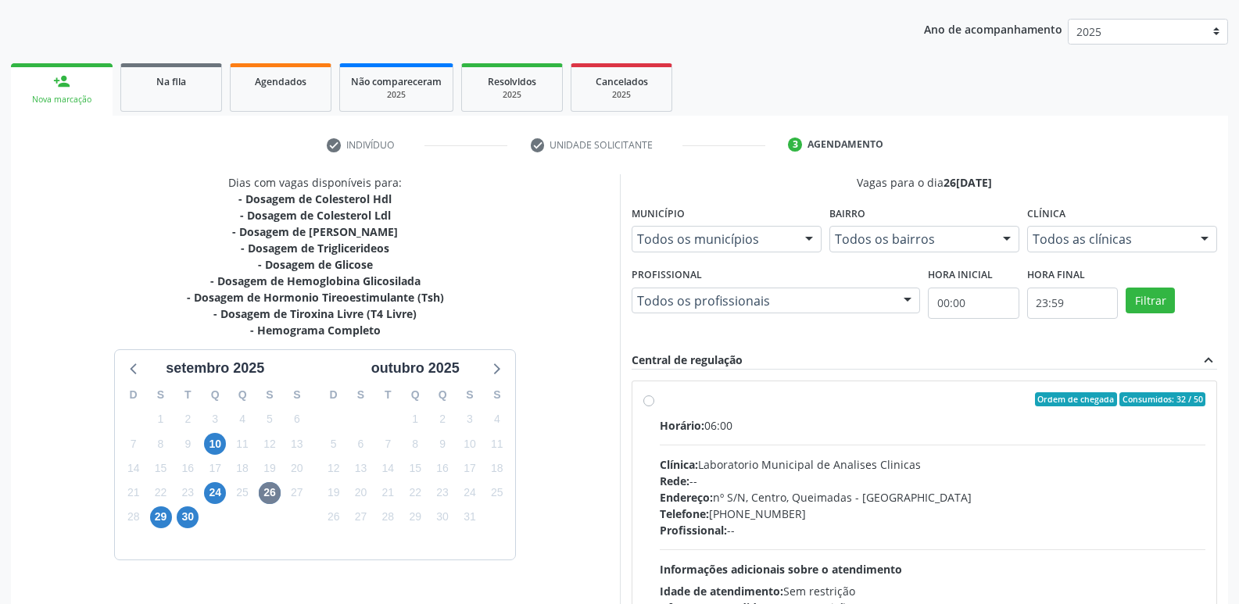
drag, startPoint x: 1139, startPoint y: 526, endPoint x: 1075, endPoint y: 466, distance: 87.4
click at [1124, 511] on div "Horário: 06:00 Clínica: Laboratorio Municipal de Analises Clinicas Rede: -- End…" at bounding box center [933, 525] width 547 height 215
radio input "true"
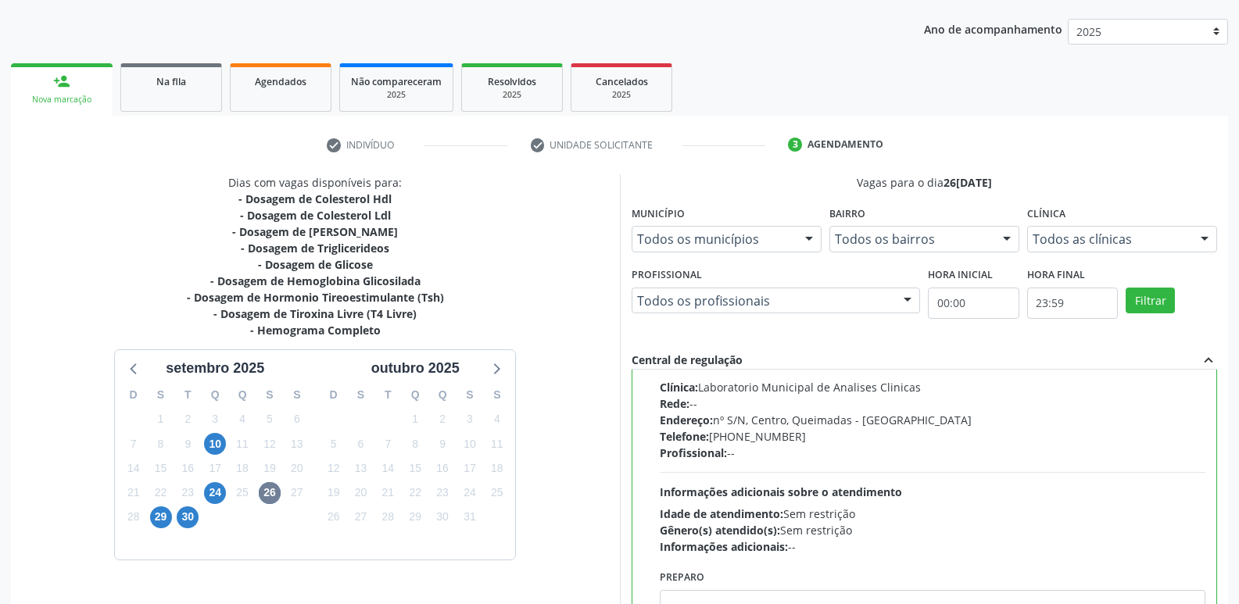
scroll to position [330, 0]
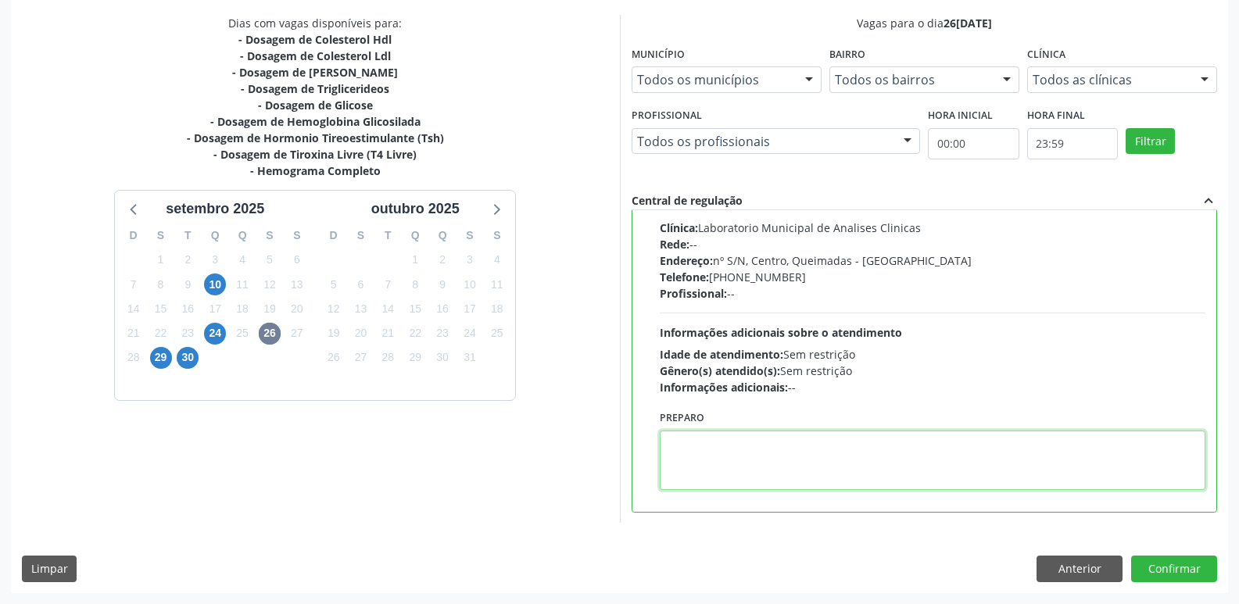
click at [698, 482] on textarea at bounding box center [933, 460] width 547 height 59
type textarea "IR EM [GEOGRAPHIC_DATA]"
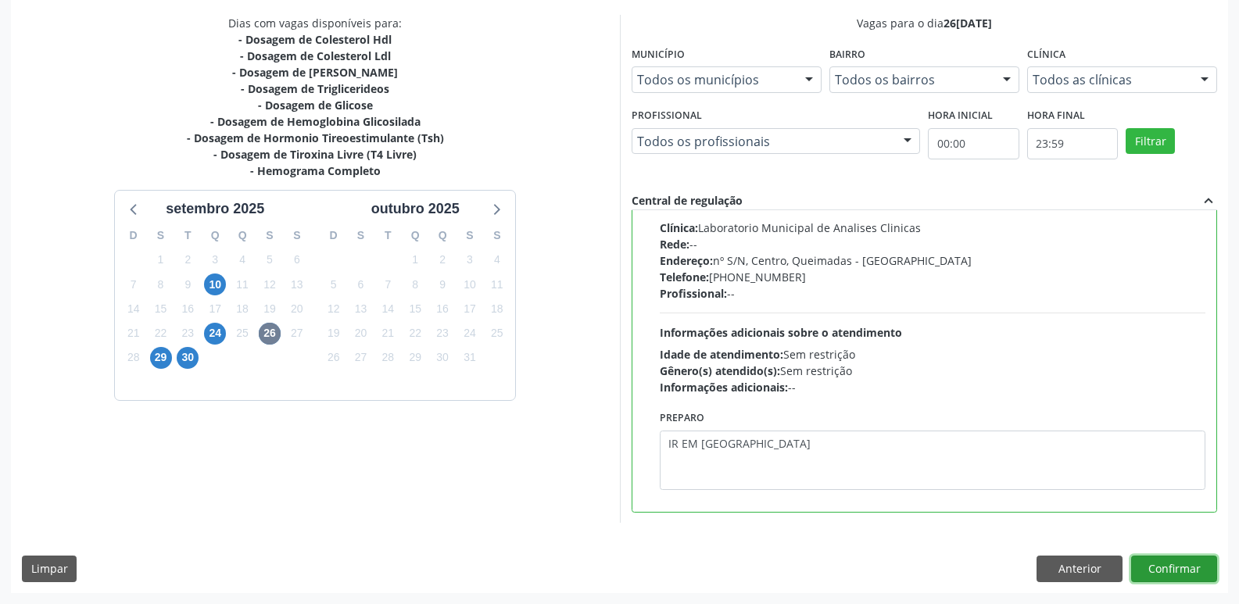
click at [1167, 561] on button "Confirmar" at bounding box center [1175, 569] width 86 height 27
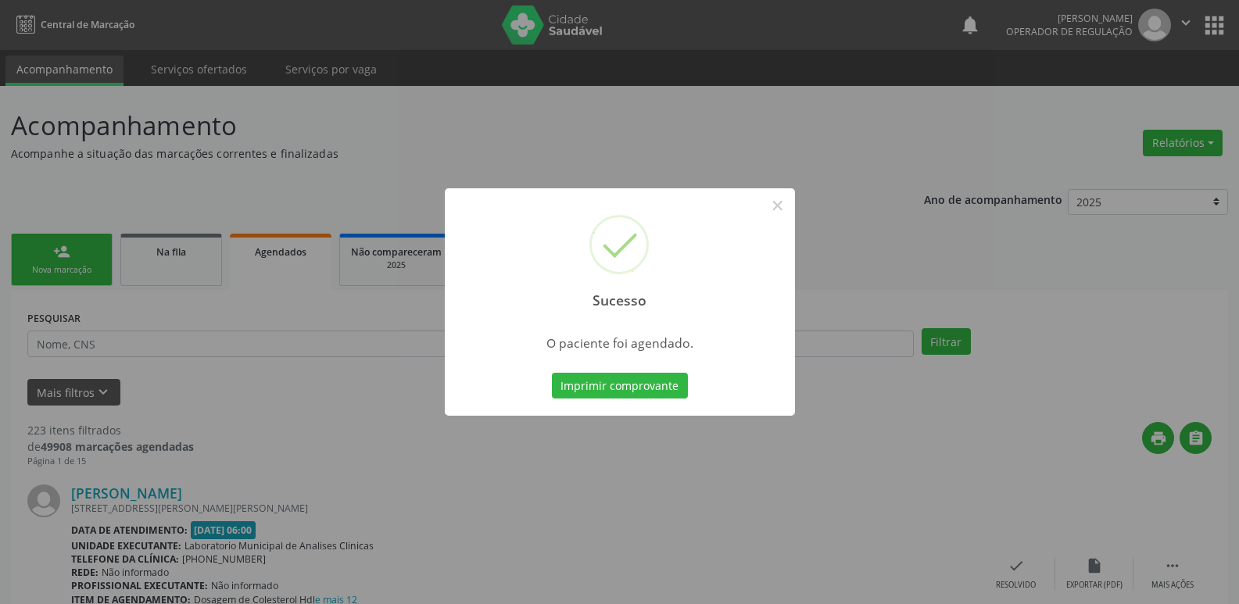
click at [552, 373] on button "Imprimir comprovante" at bounding box center [620, 386] width 136 height 27
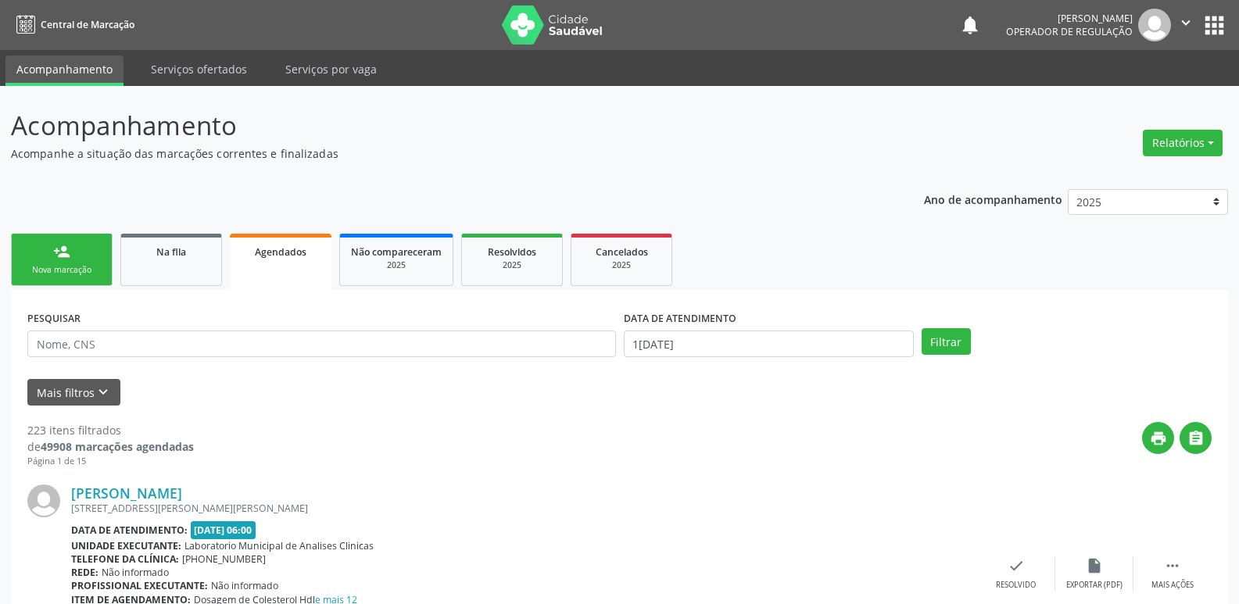
click at [83, 261] on link "person_add Nova marcação" at bounding box center [62, 260] width 102 height 52
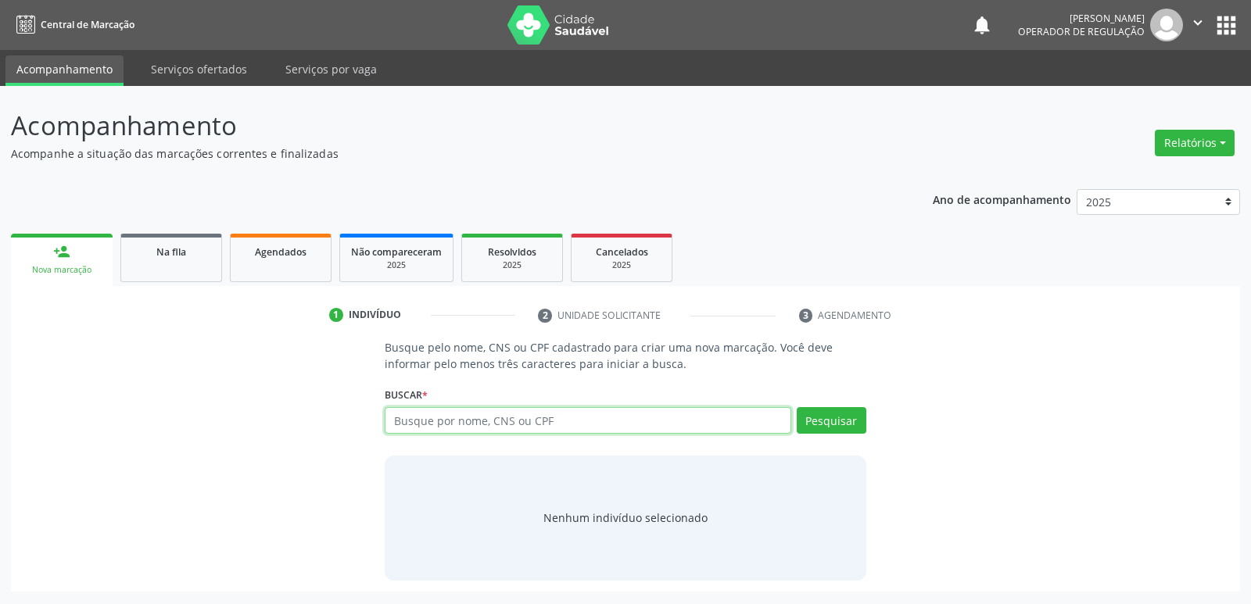
click at [415, 417] on input "text" at bounding box center [588, 420] width 406 height 27
type input "706707550304812"
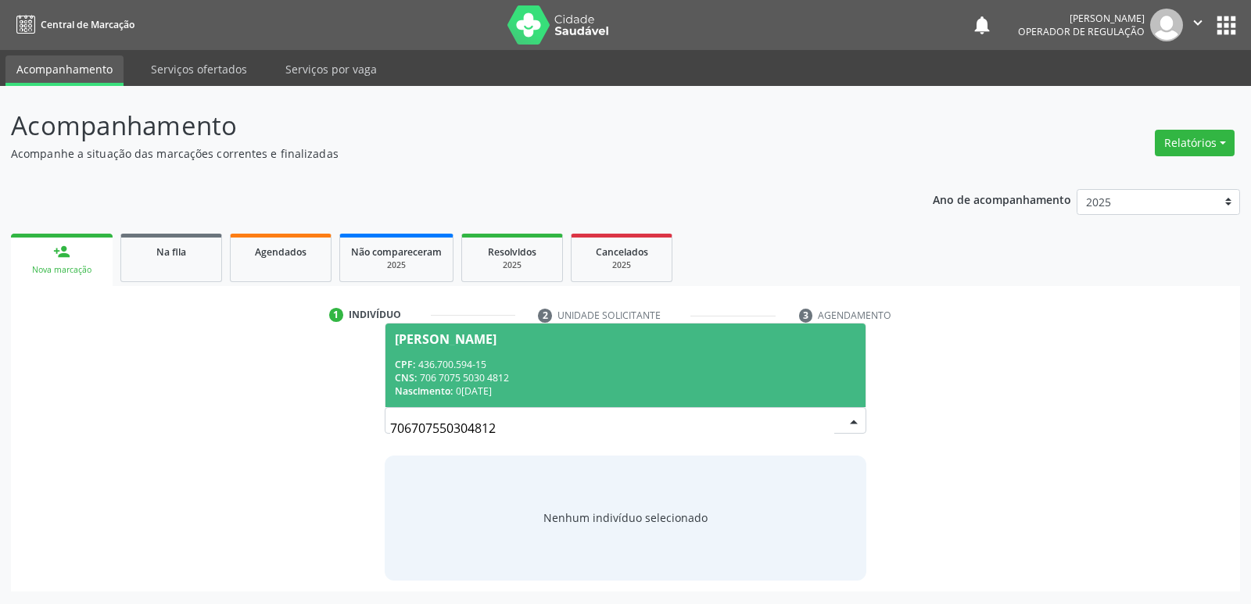
click at [568, 360] on div "CPF: 436.700.594-15" at bounding box center [625, 364] width 461 height 13
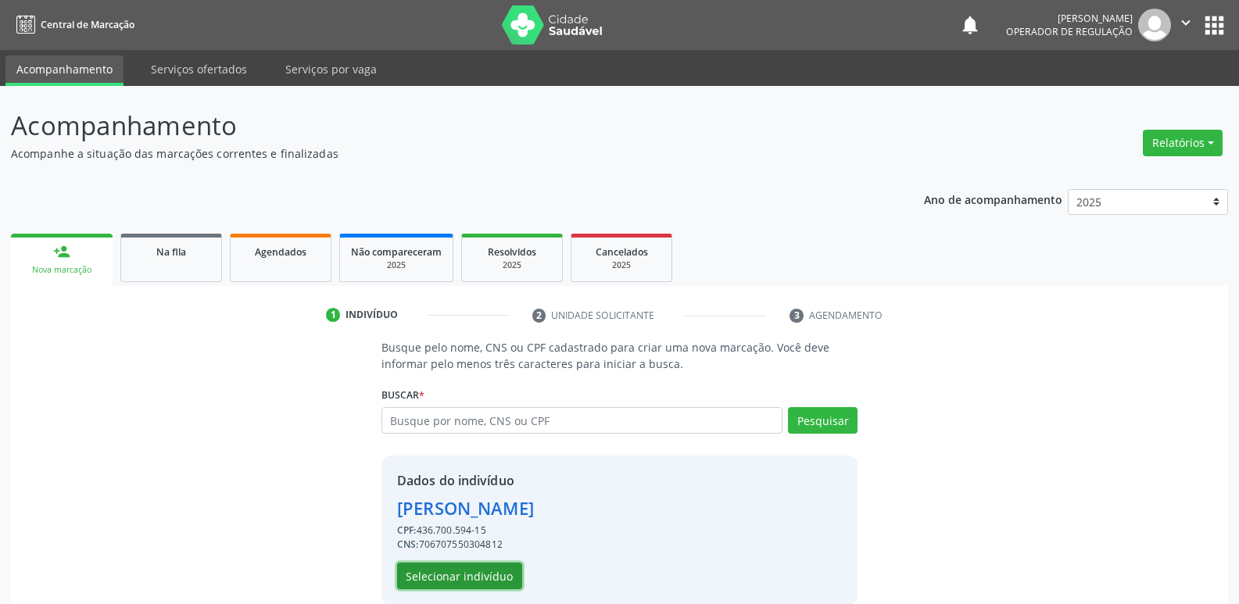
click at [481, 577] on button "Selecionar indivíduo" at bounding box center [459, 576] width 125 height 27
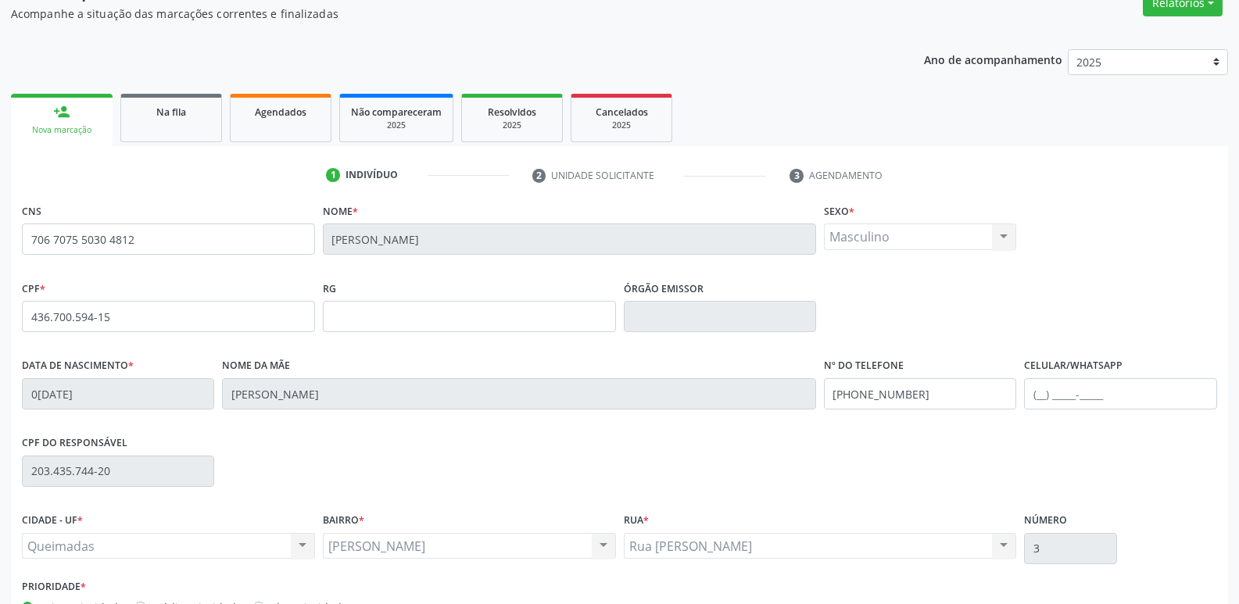
scroll to position [243, 0]
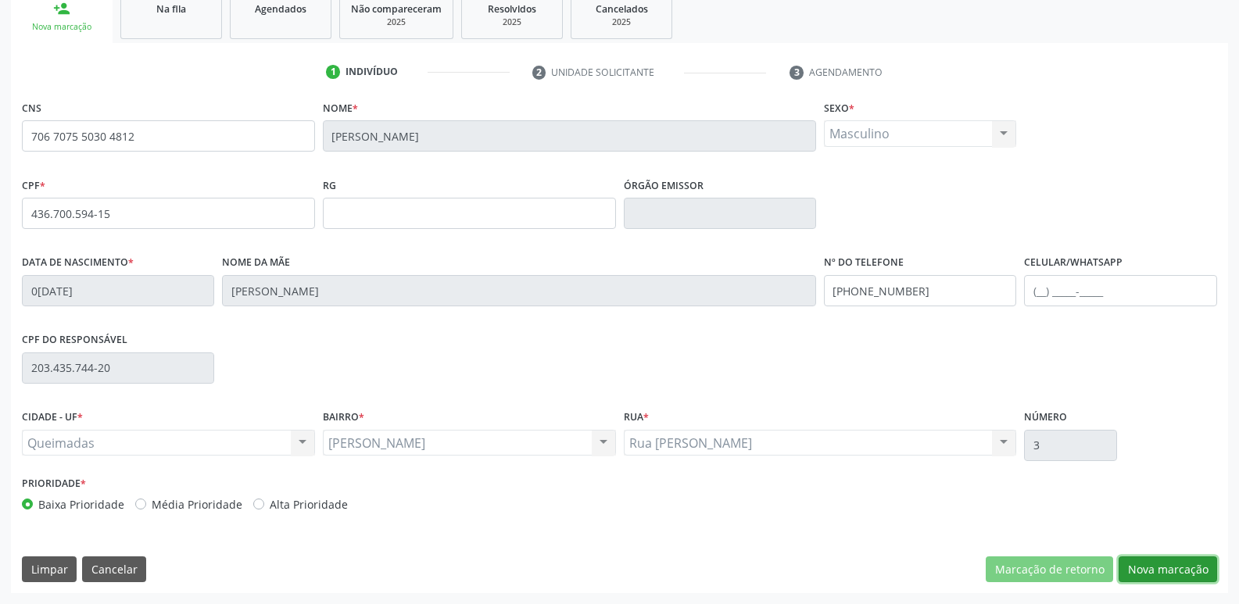
click at [1157, 561] on button "Nova marcação" at bounding box center [1168, 570] width 99 height 27
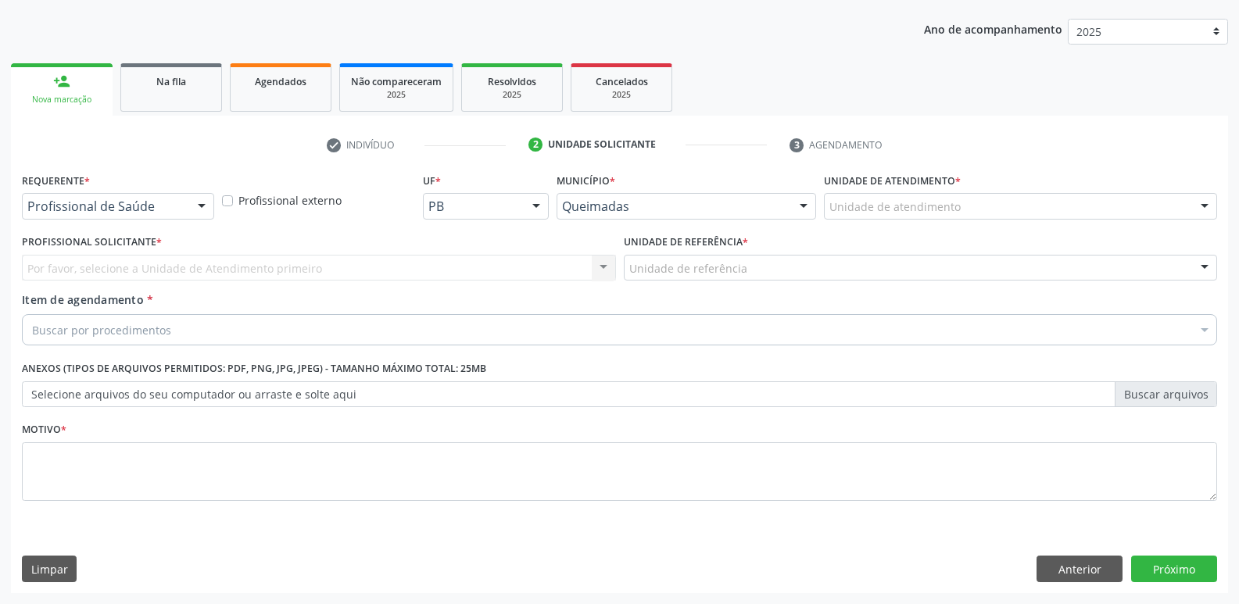
drag, startPoint x: 169, startPoint y: 207, endPoint x: 128, endPoint y: 251, distance: 59.8
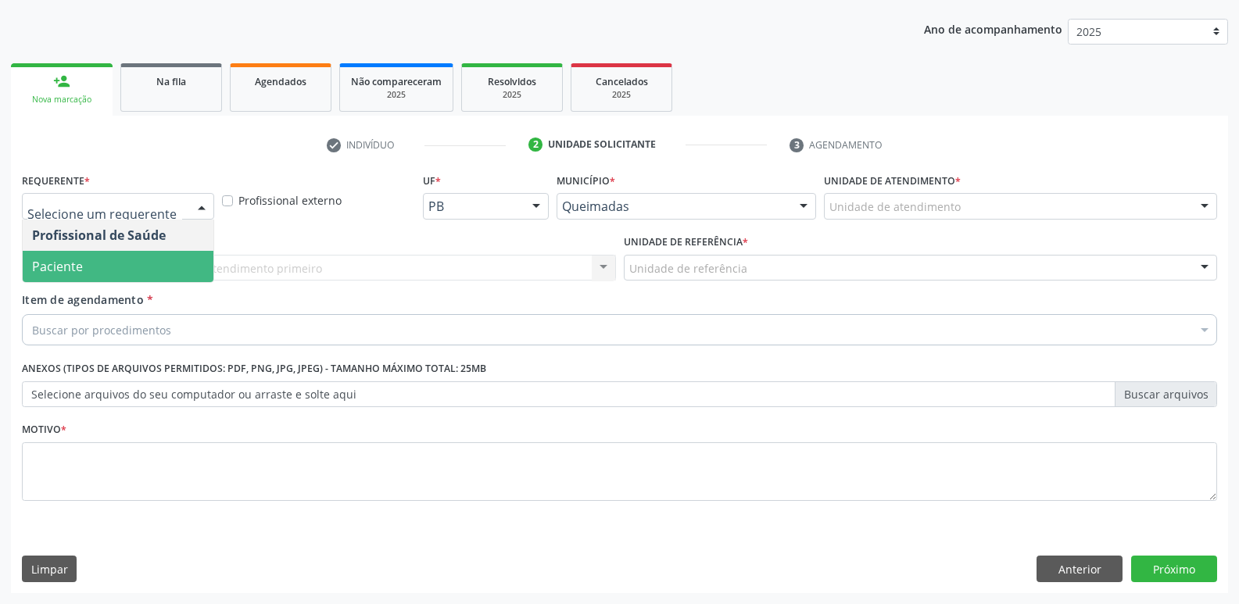
drag, startPoint x: 109, startPoint y: 266, endPoint x: 136, endPoint y: 260, distance: 27.1
click at [109, 264] on span "Paciente" at bounding box center [118, 266] width 191 height 31
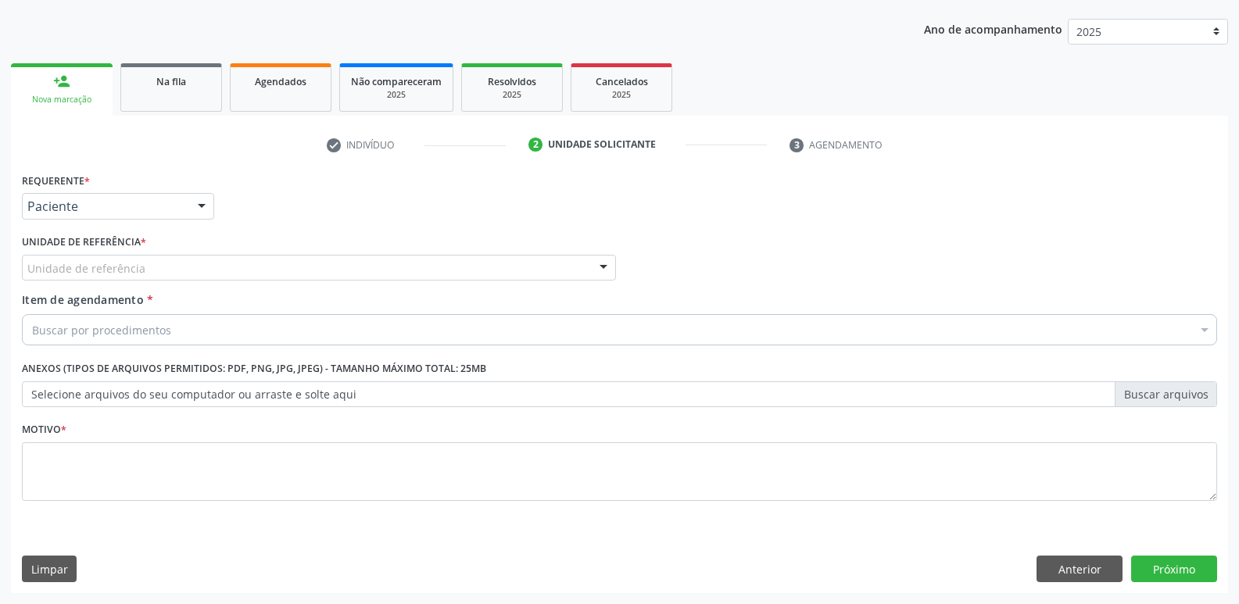
click at [179, 270] on div "Unidade de referência" at bounding box center [319, 268] width 594 height 27
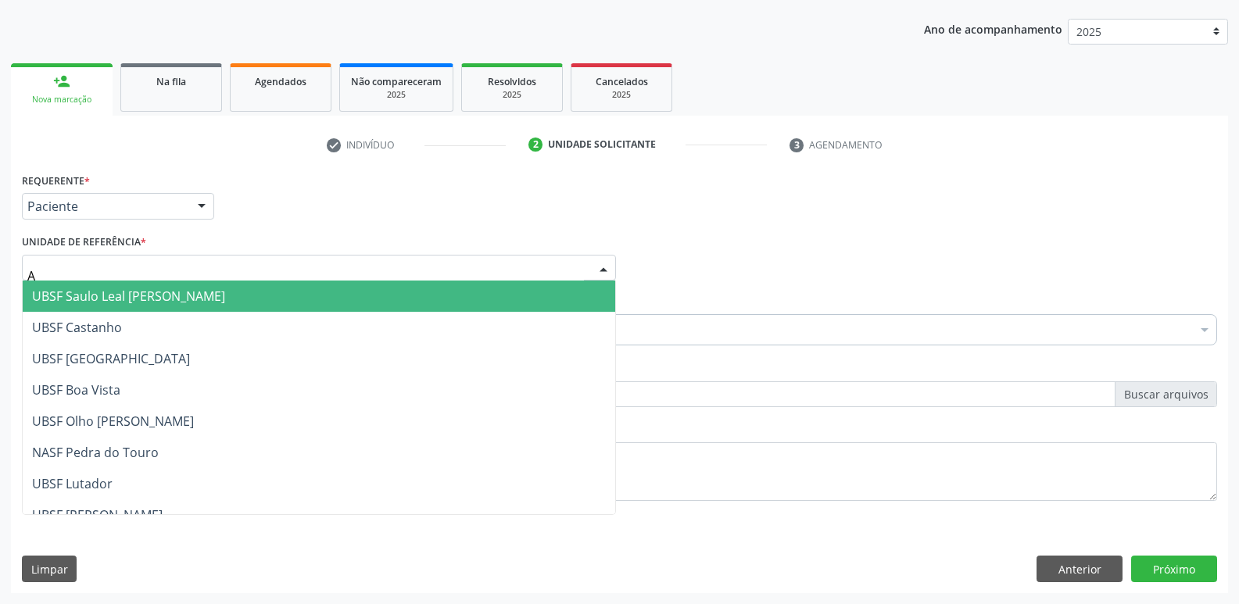
type input "AN"
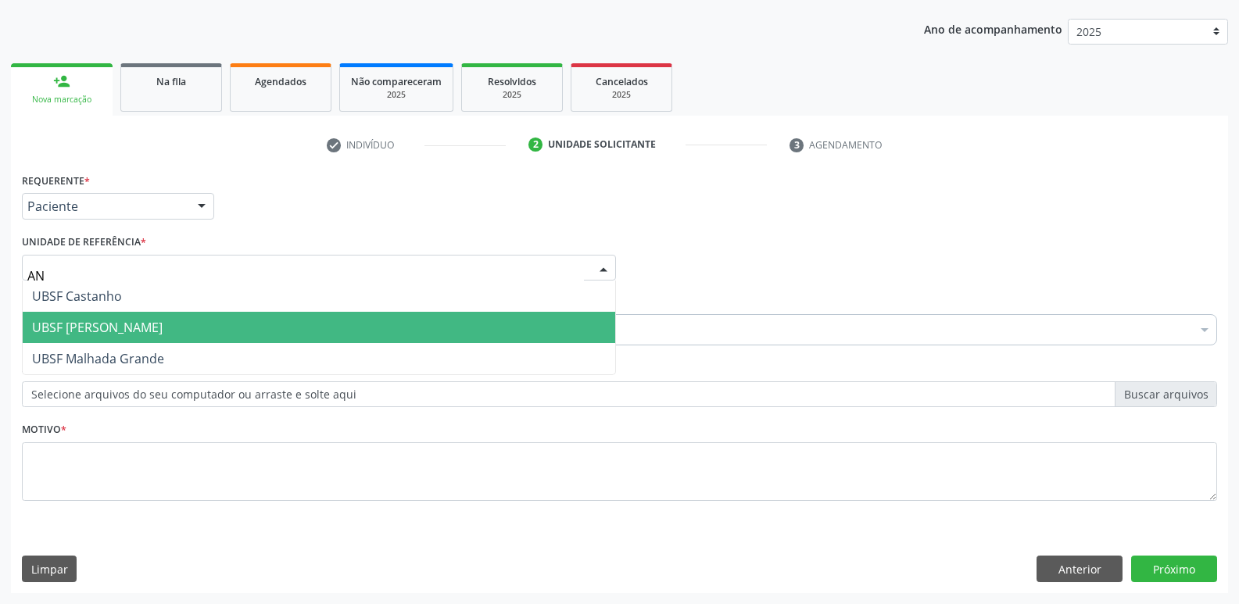
click at [107, 313] on span "UBSF [PERSON_NAME]" at bounding box center [319, 327] width 593 height 31
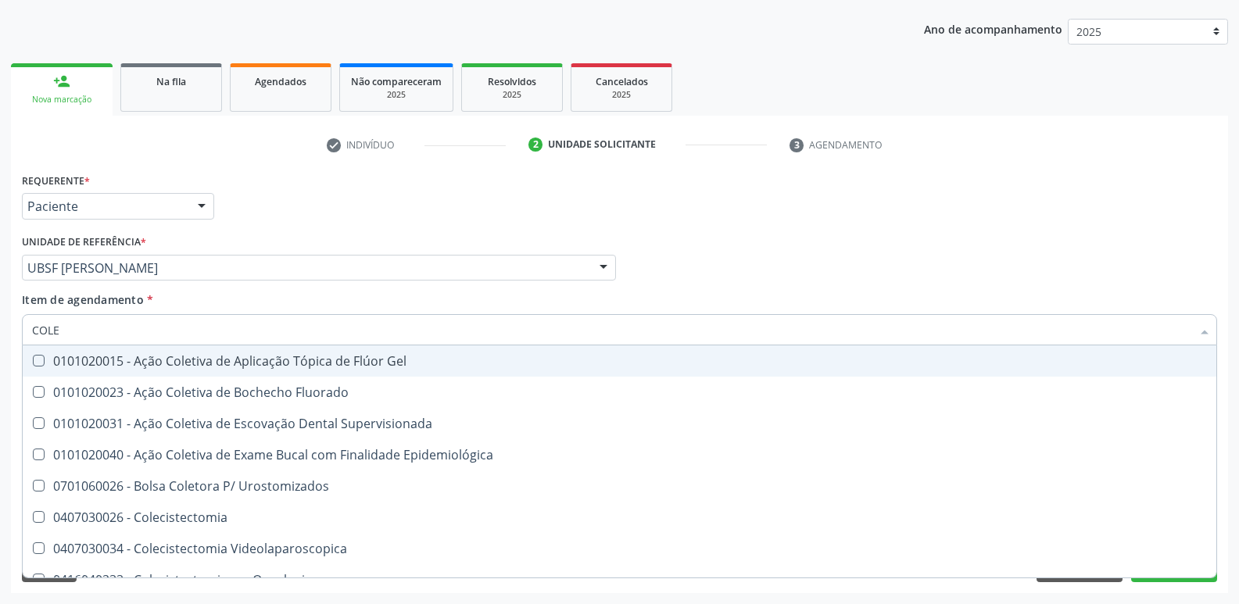
type input "COLES"
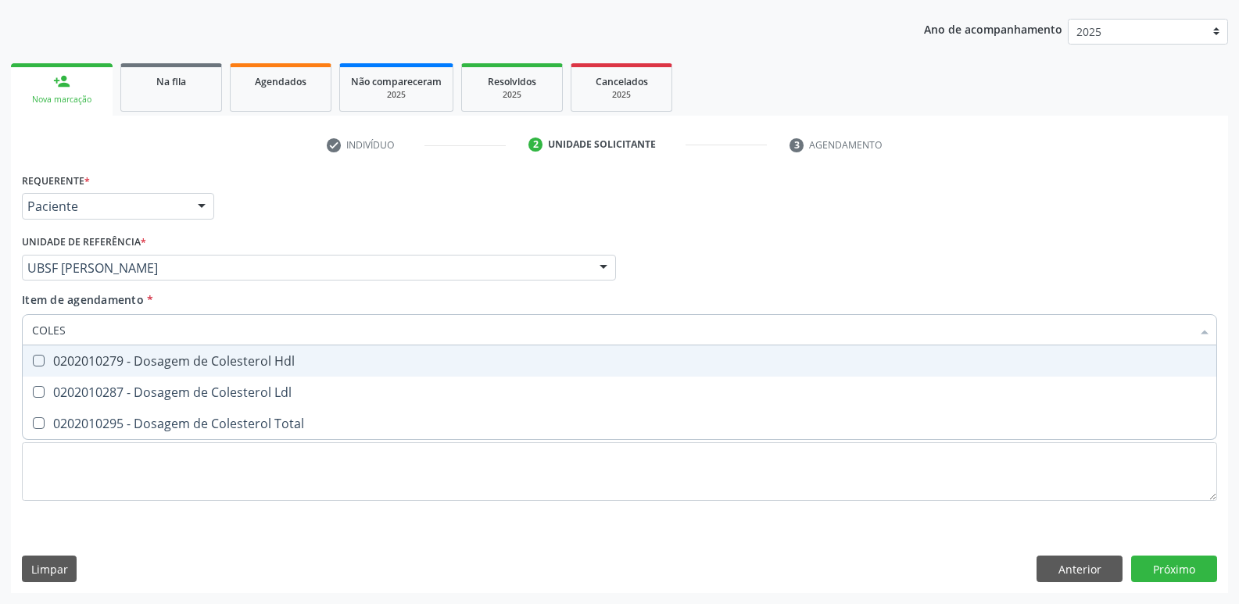
click at [153, 363] on div "0202010279 - Dosagem de Colesterol Hdl" at bounding box center [619, 361] width 1175 height 13
checkbox Hdl "true"
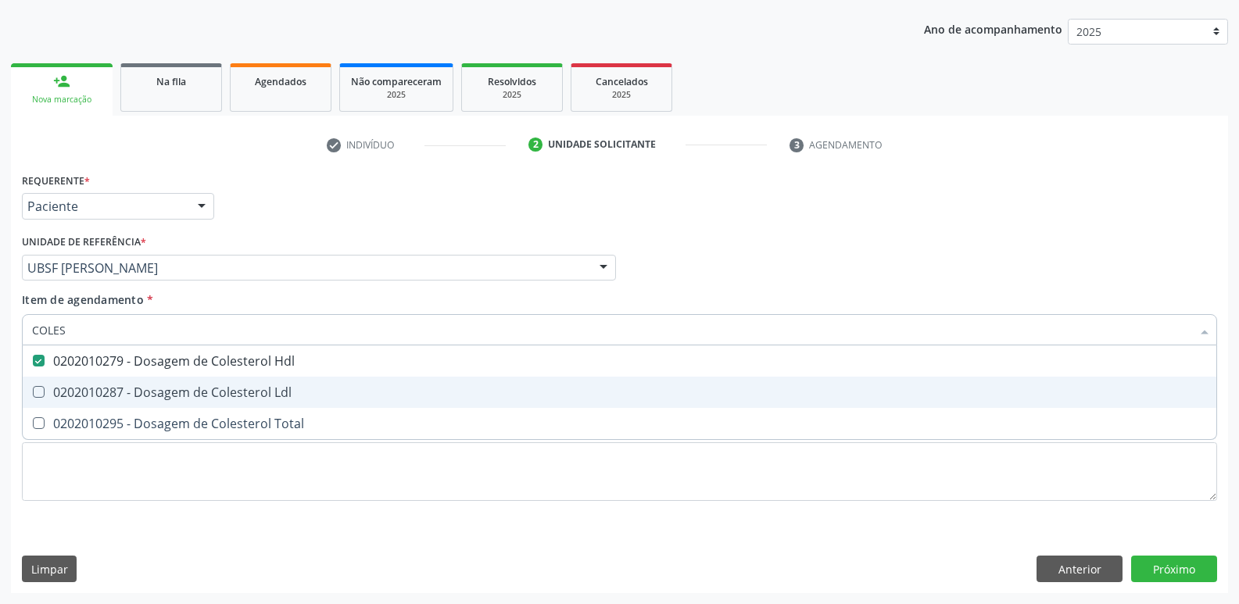
click at [152, 397] on div "0202010287 - Dosagem de Colesterol Ldl" at bounding box center [619, 392] width 1175 height 13
checkbox Ldl "true"
type input "COLE"
checkbox Hdl "false"
checkbox Ldl "false"
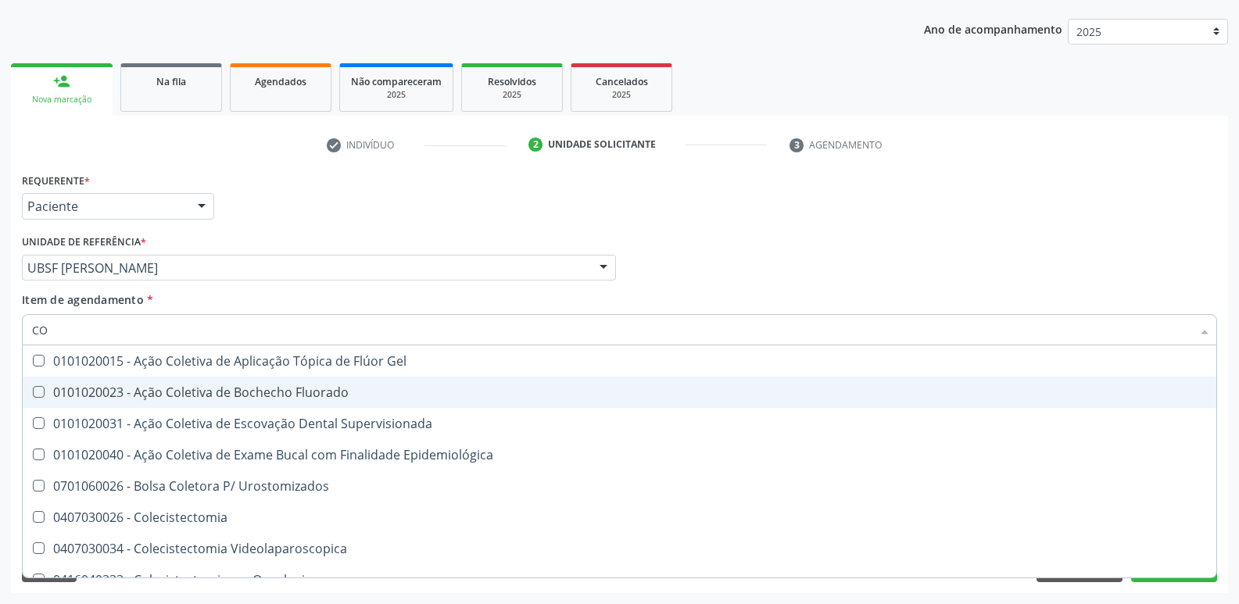
type input "C"
checkbox Hdl "false"
checkbox Ldl "false"
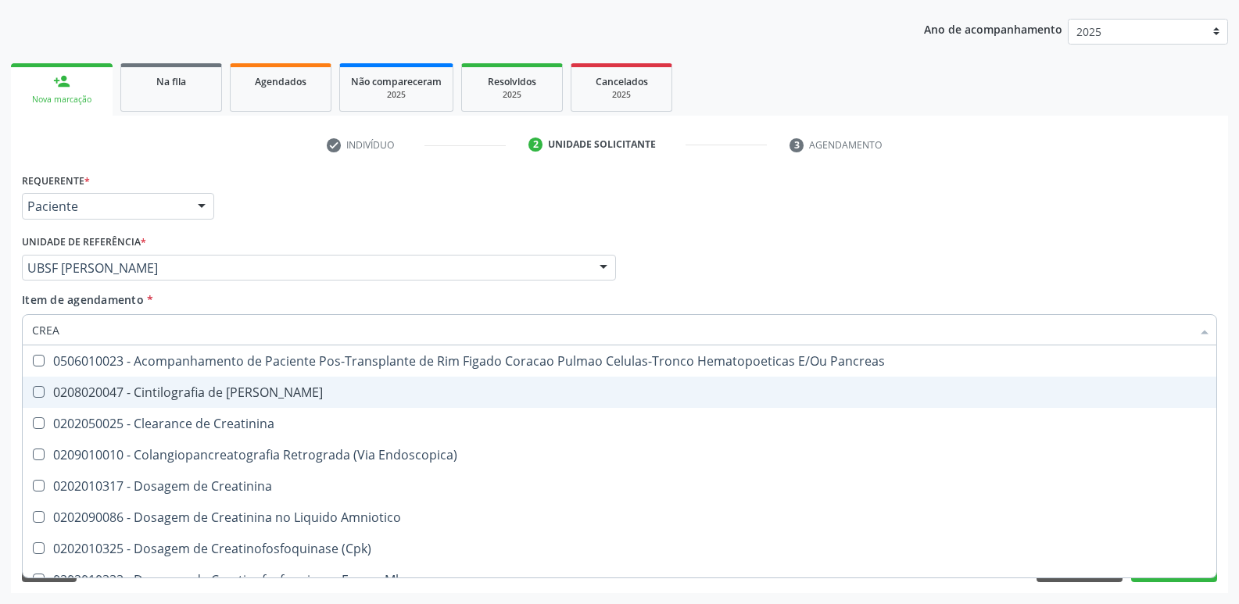
type input "CREAT"
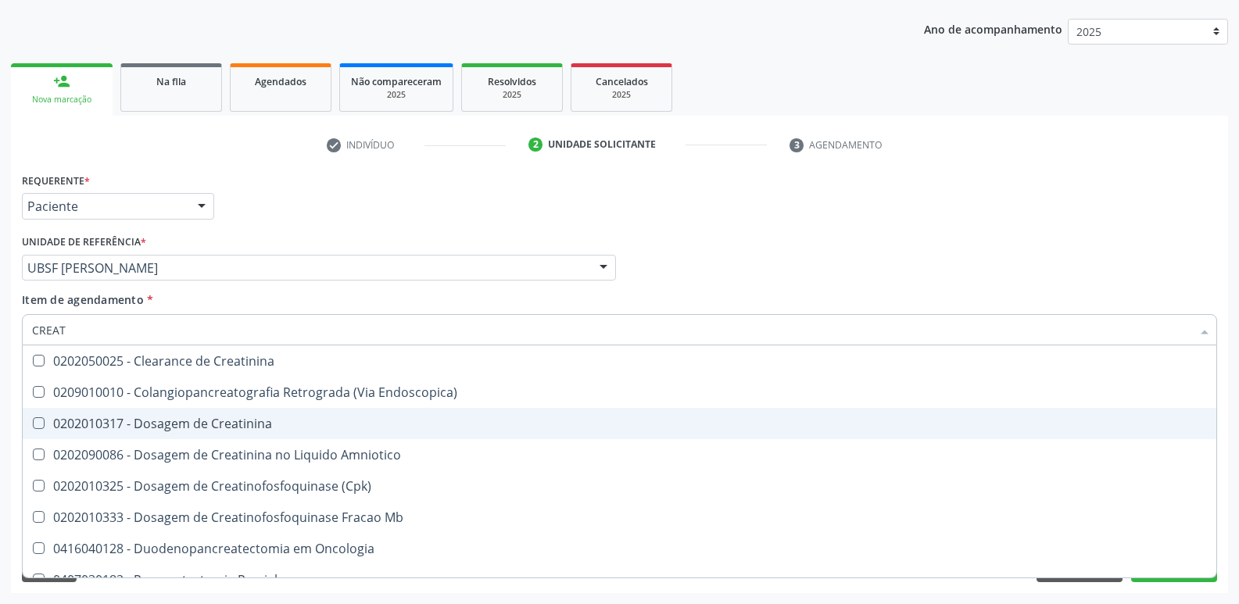
click at [152, 424] on div "0202010317 - Dosagem de Creatinina" at bounding box center [619, 424] width 1175 height 13
checkbox Creatinina "true"
type input "CREA"
checkbox Creatinina "false"
checkbox \(Cpk\) "true"
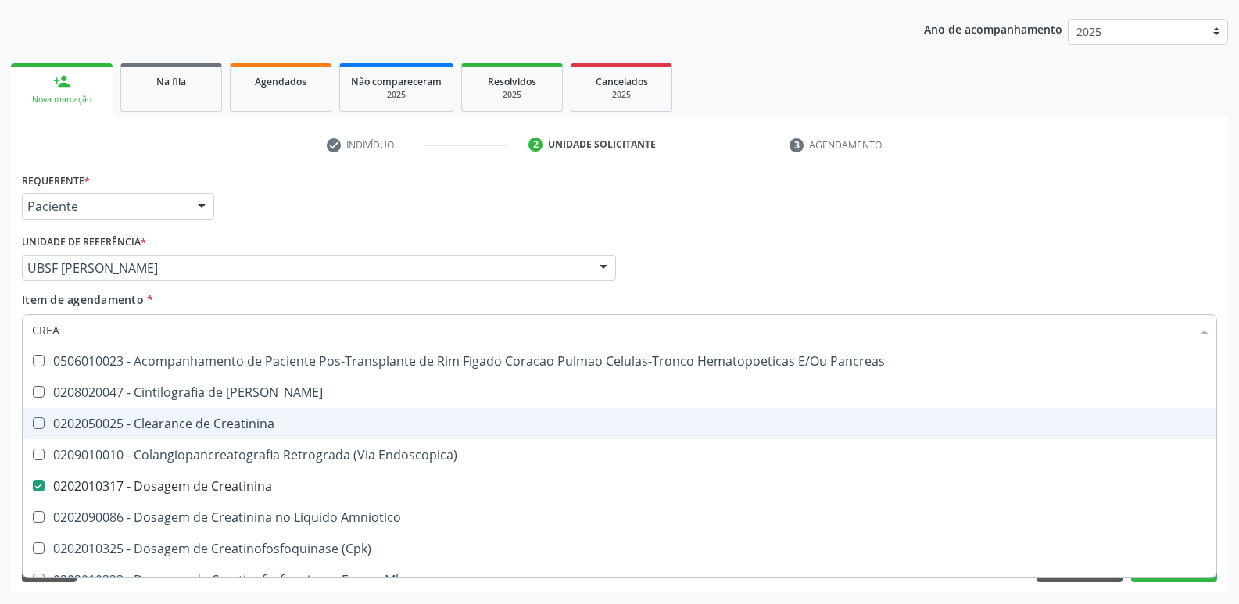
type input "CRE"
checkbox Creatinina "false"
checkbox Oncologia "true"
type input "C"
checkbox Oncologia "false"
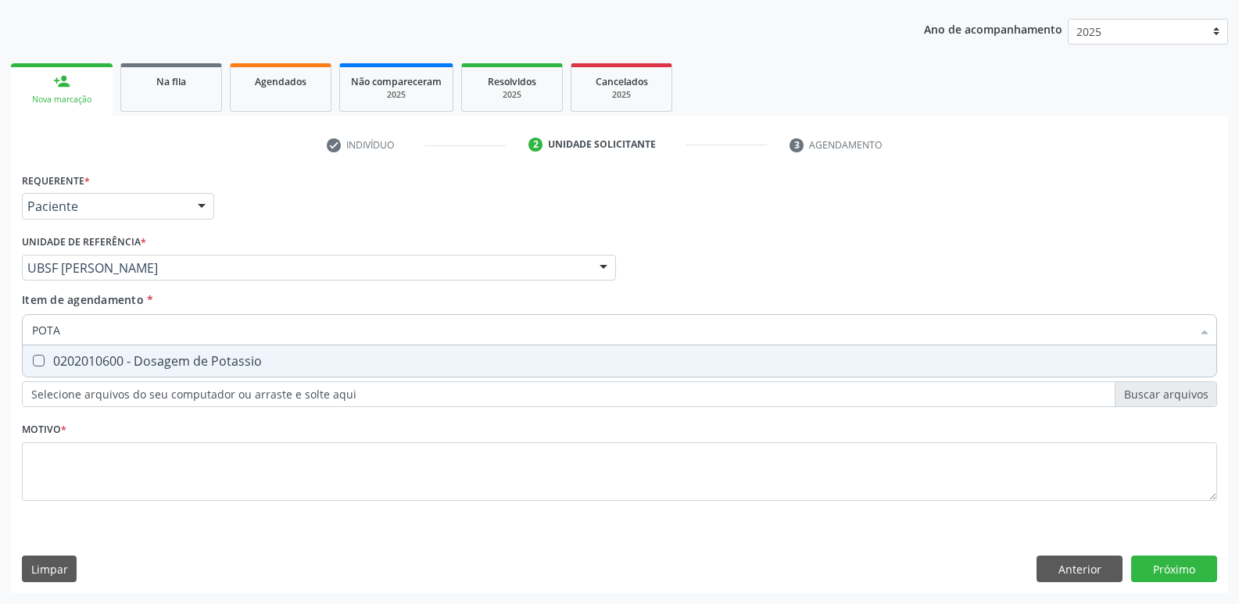
type input "POTAS"
click at [206, 359] on div "0202010600 - Dosagem de Potassio" at bounding box center [619, 361] width 1175 height 13
checkbox Potassio "true"
type input "POT"
checkbox Potassio "false"
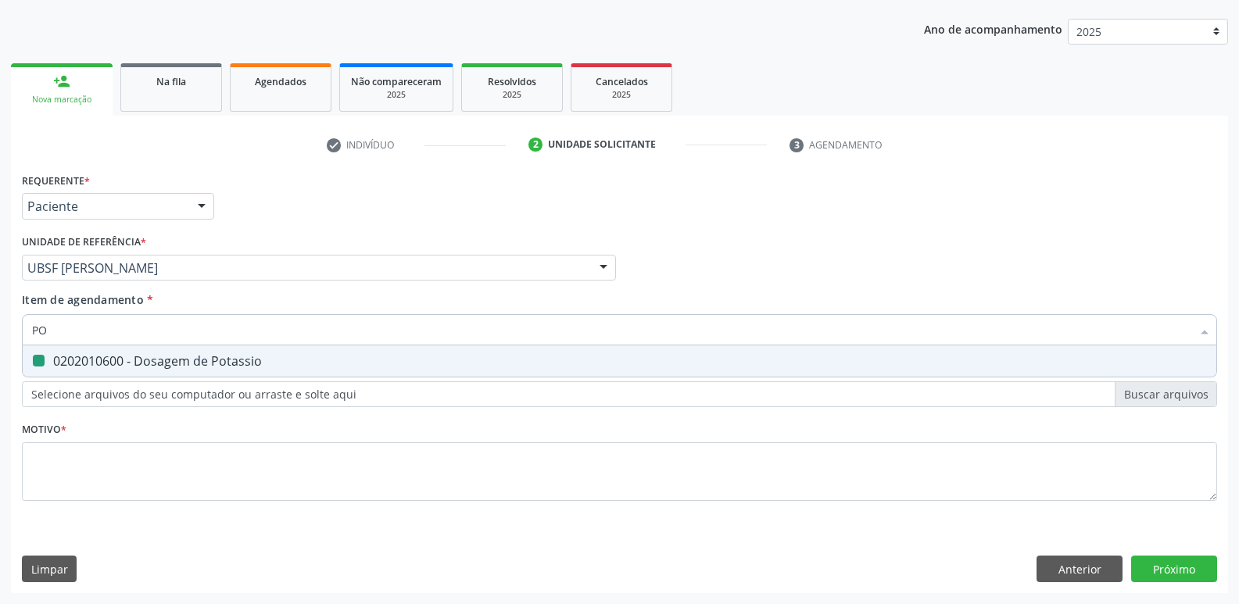
type input "P"
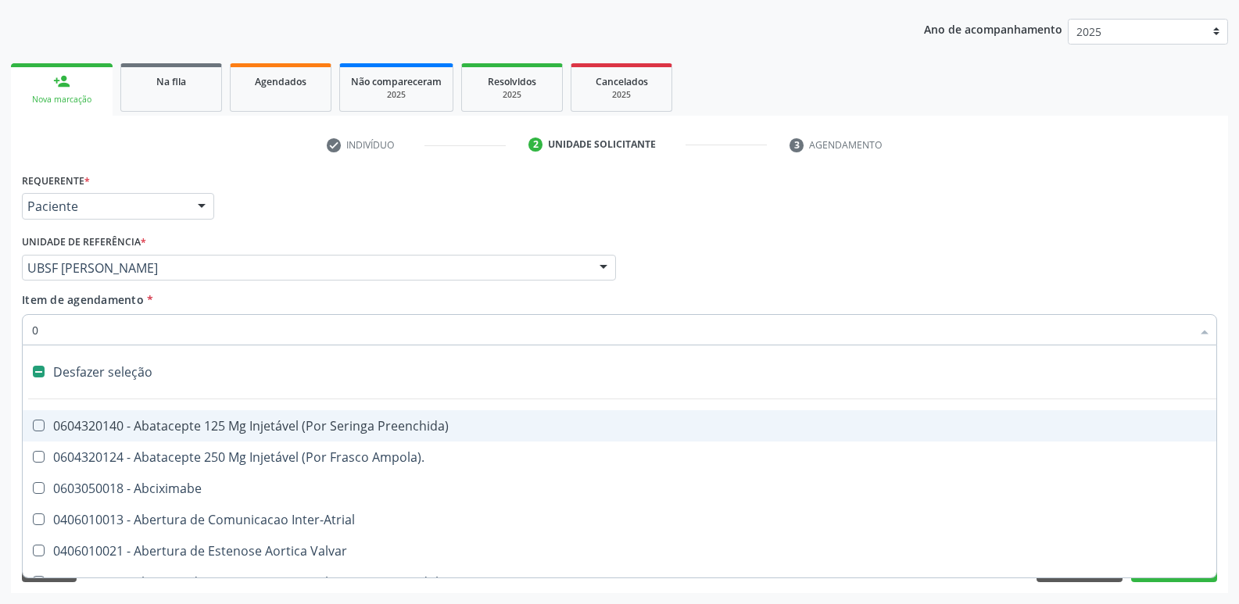
type input "02"
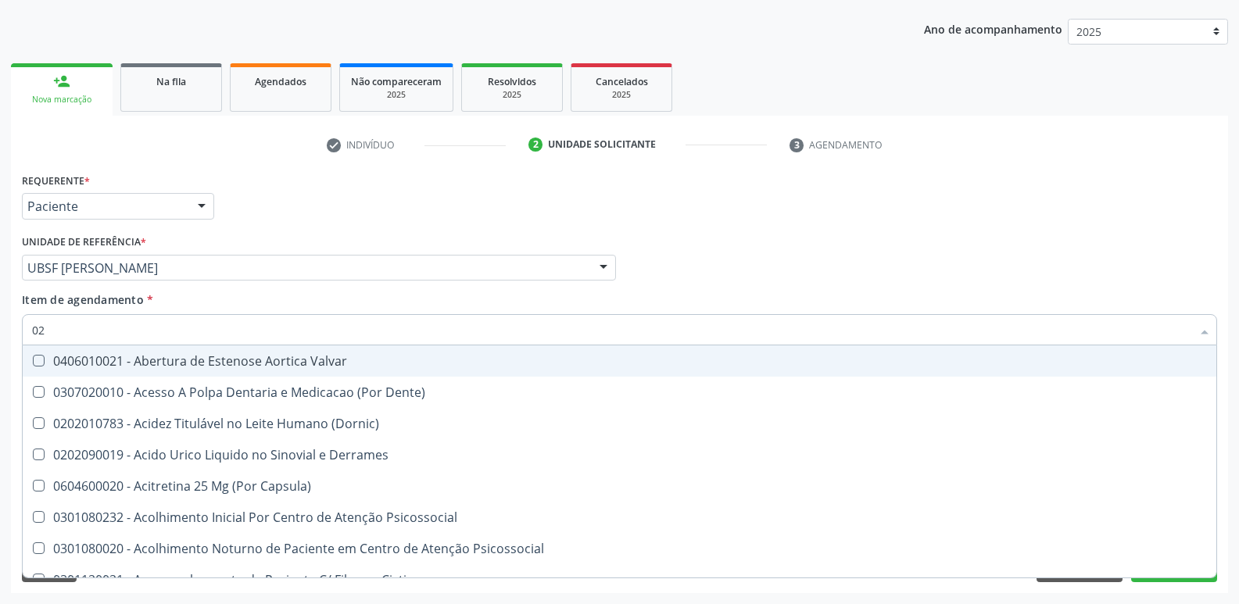
checkbox Hdl "true"
checkbox Ldl "true"
checkbox Creatinina "true"
checkbox Potassio "true"
type input "0202"
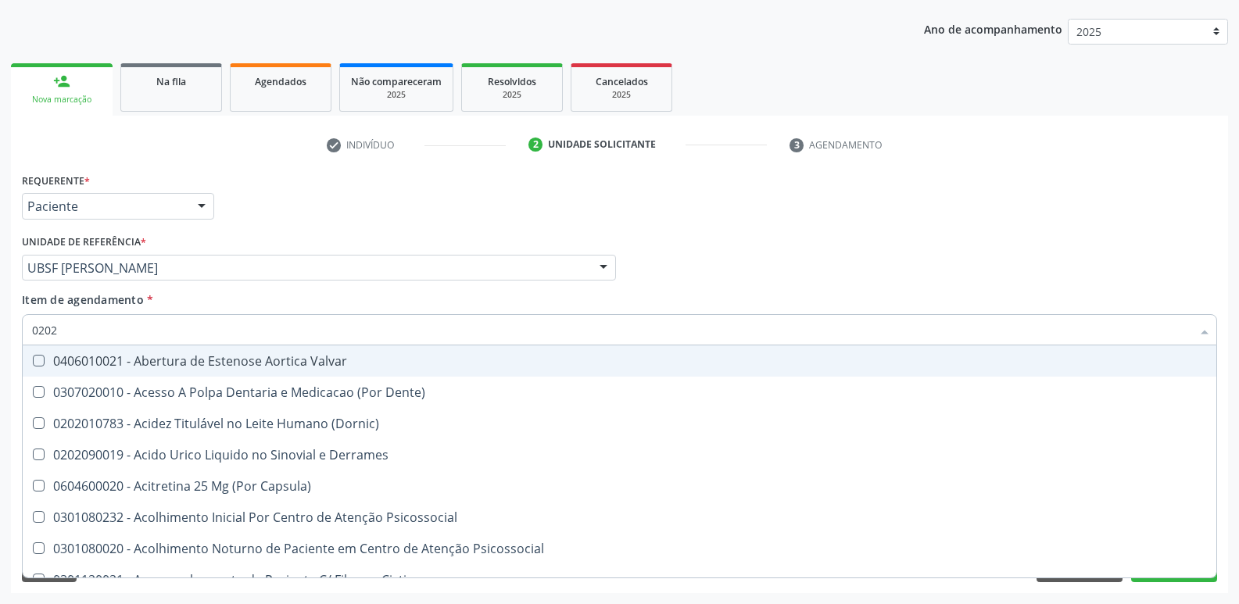
checkbox Sistêmicas "true"
checkbox Oncológica "true"
checkbox Sistêmicas "true"
checkbox Aberto\) "true"
checkbox \(Pos-Pasteurização\) "false"
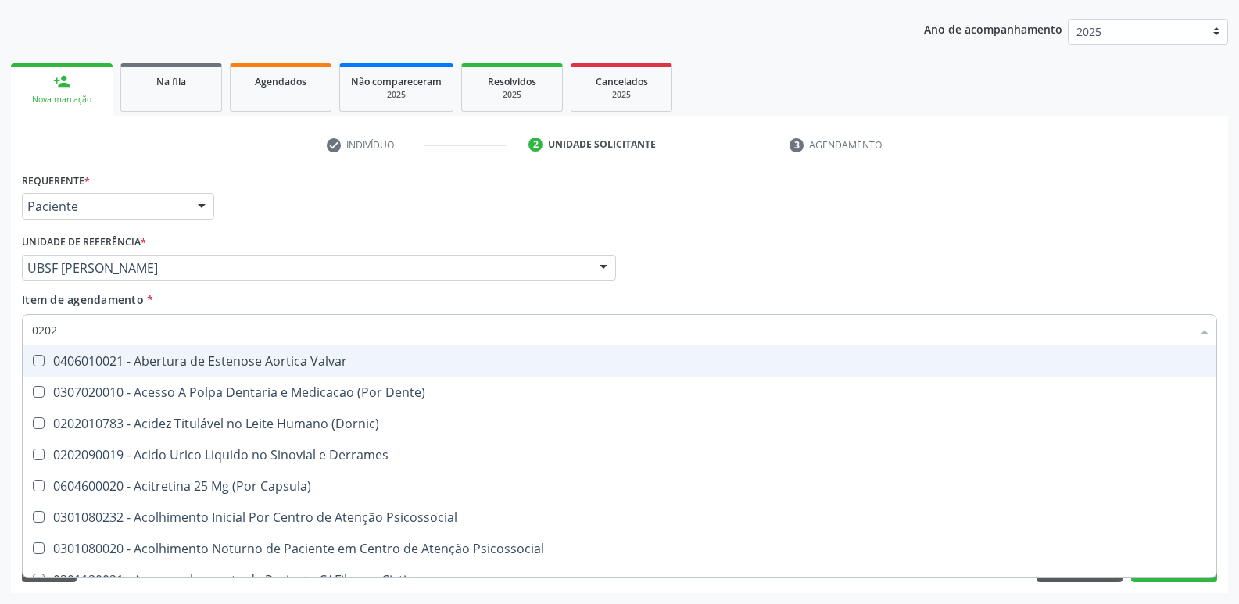
checkbox Debridamento "false"
checkbox Dacriocistografia "false"
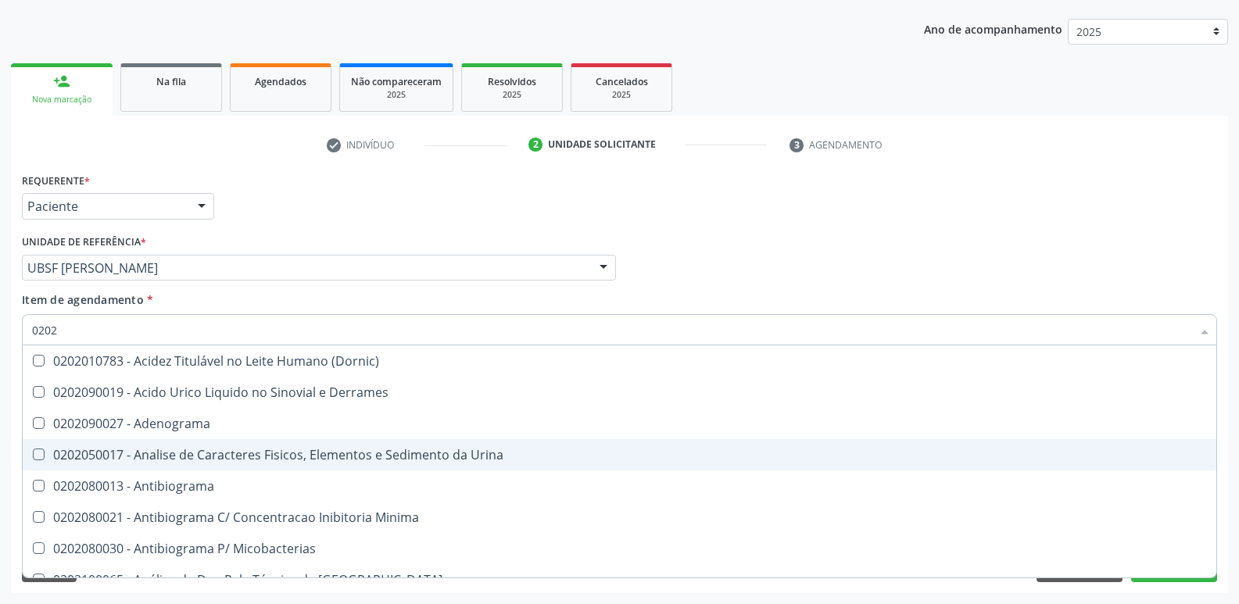
click at [319, 454] on div "0202050017 - Analise de Caracteres Fisicos, Elementos e Sedimento da Urina" at bounding box center [619, 455] width 1175 height 13
checkbox Urina "true"
type input "020"
checkbox Urina "false"
checkbox Liquor "true"
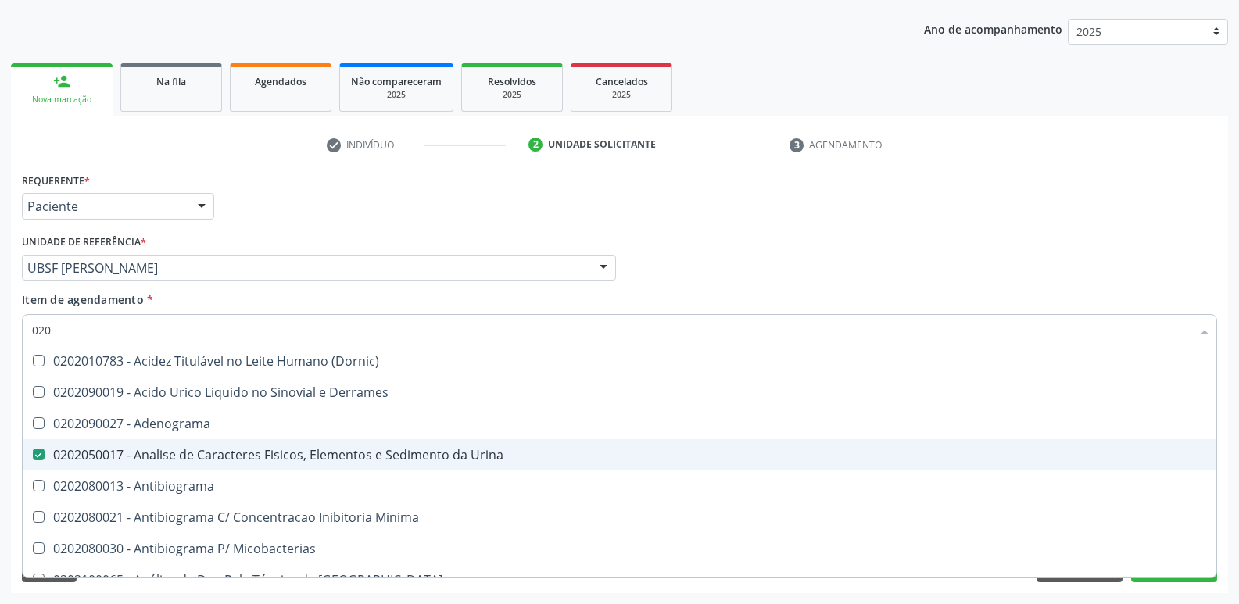
checkbox Hdl "false"
checkbox Ldl "false"
checkbox Creatinina "false"
checkbox Potassio "false"
checkbox Bilateral "true"
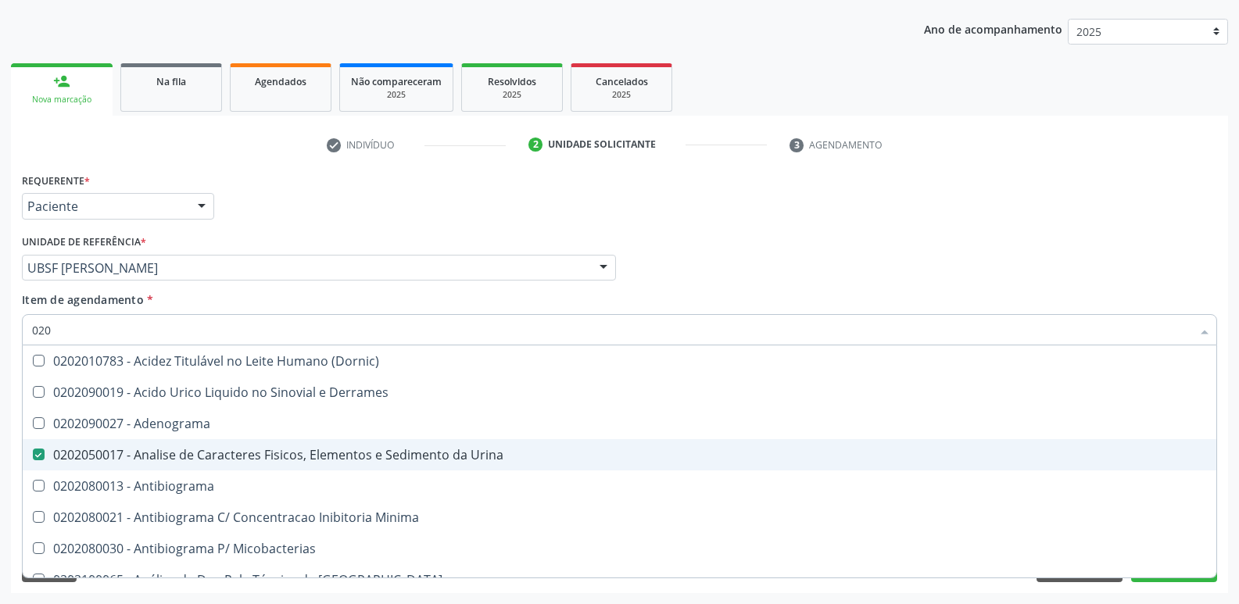
checkbox Unilateral "true"
checkbox Sifilis "true"
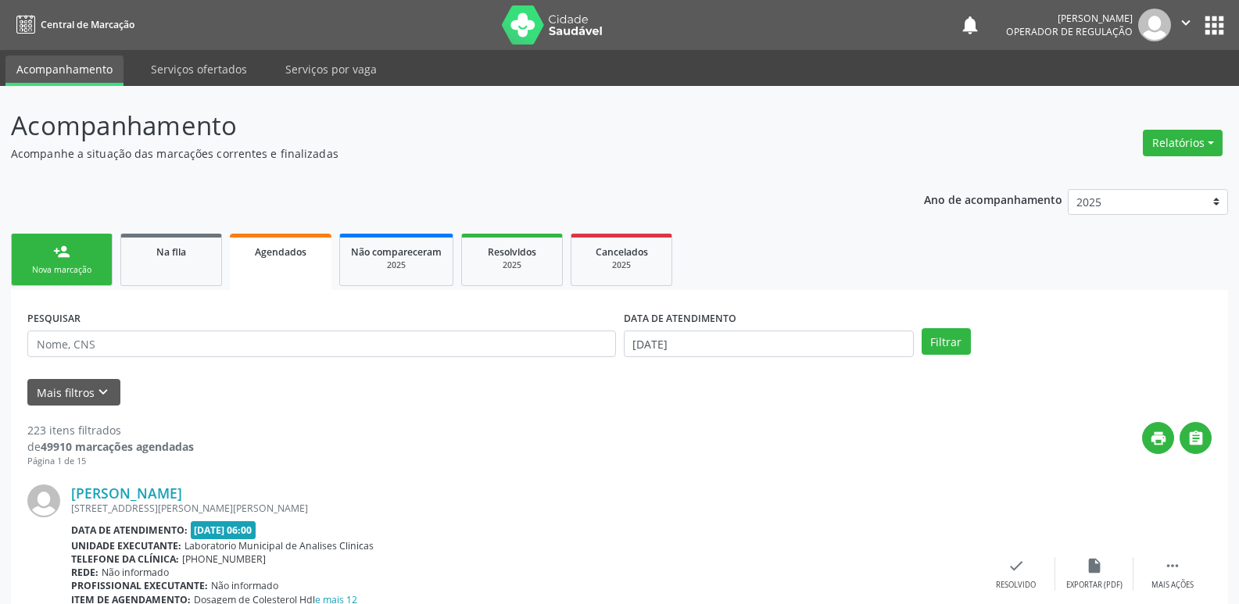
click at [1212, 36] on button "apps" at bounding box center [1214, 25] width 27 height 27
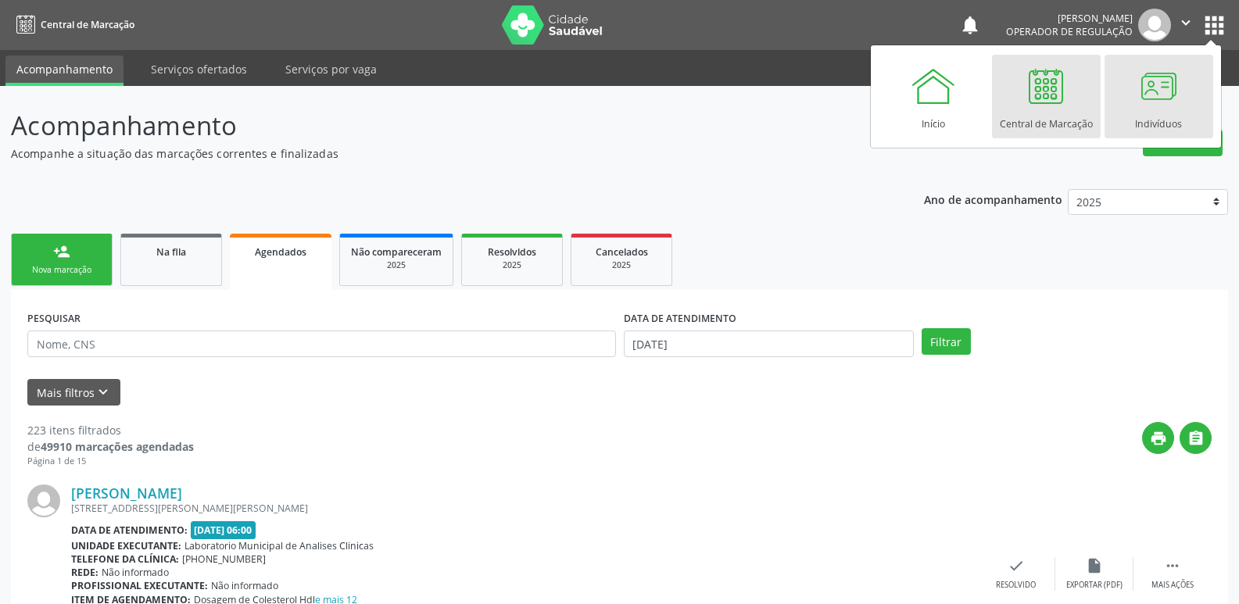
click at [1149, 96] on div at bounding box center [1158, 86] width 47 height 47
